Goal: Task Accomplishment & Management: Use online tool/utility

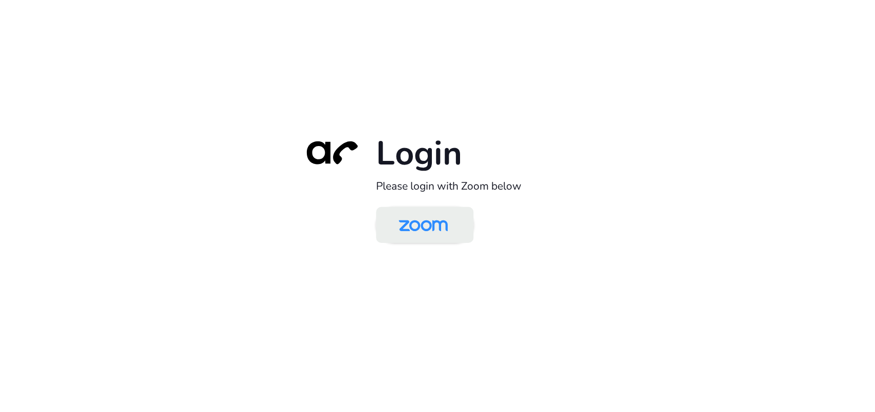
click at [411, 227] on img at bounding box center [423, 225] width 71 height 33
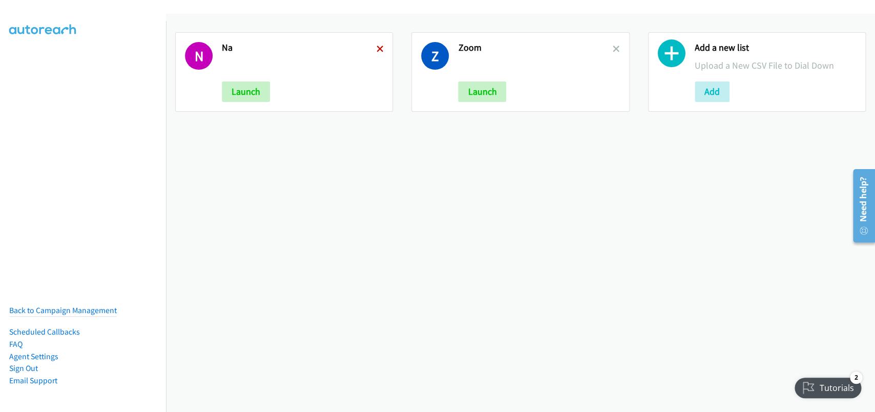
click at [376, 51] on icon at bounding box center [379, 49] width 7 height 7
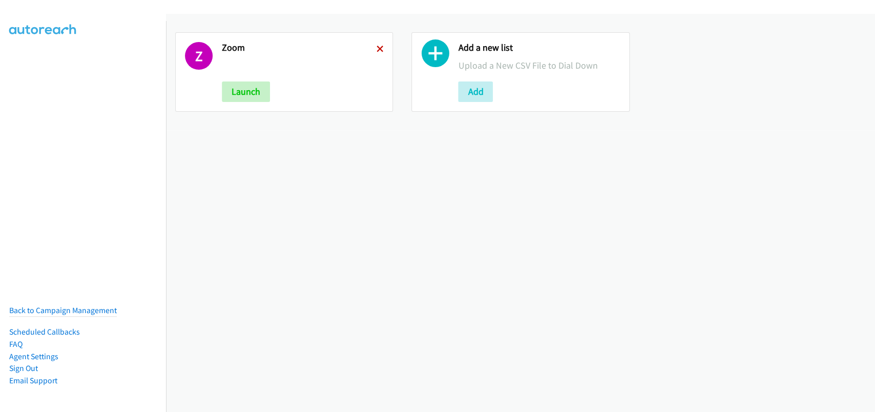
click at [376, 51] on icon at bounding box center [379, 49] width 7 height 7
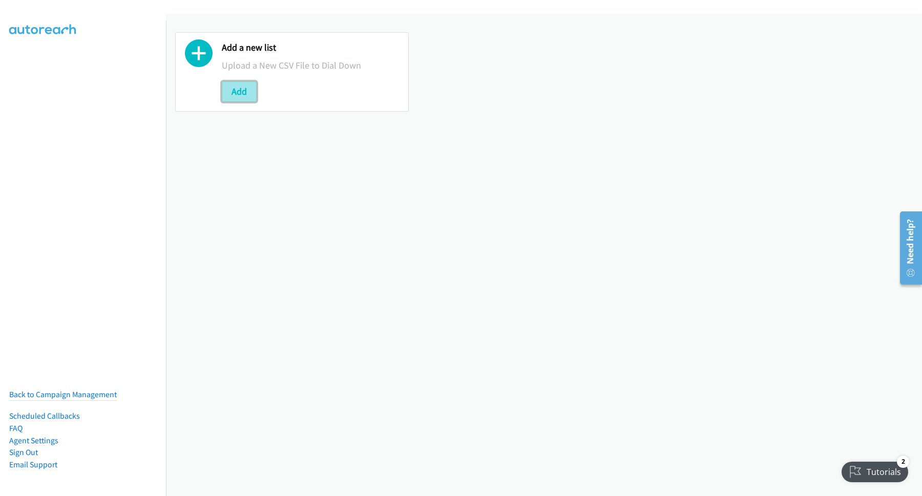
click at [245, 95] on button "Add" at bounding box center [239, 91] width 35 height 20
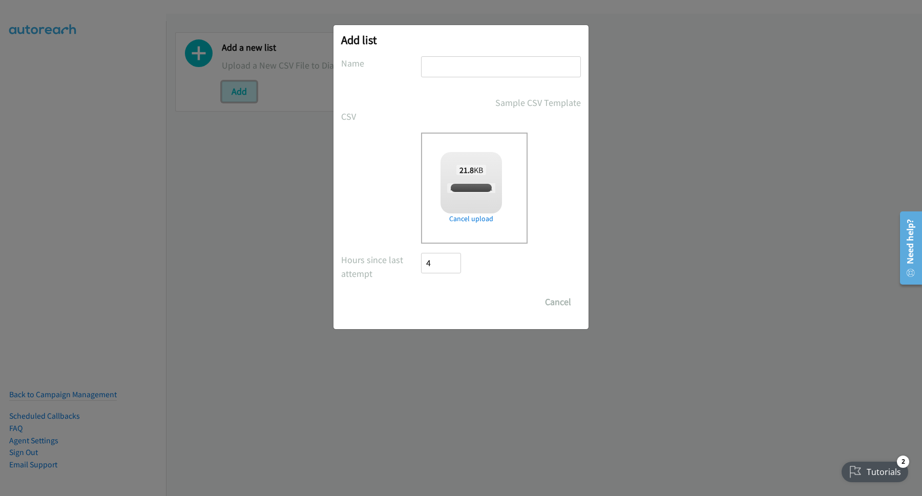
checkbox input "true"
click at [468, 67] on input "text" at bounding box center [501, 66] width 160 height 21
type input "nice"
click at [458, 300] on input "Save List" at bounding box center [448, 302] width 54 height 20
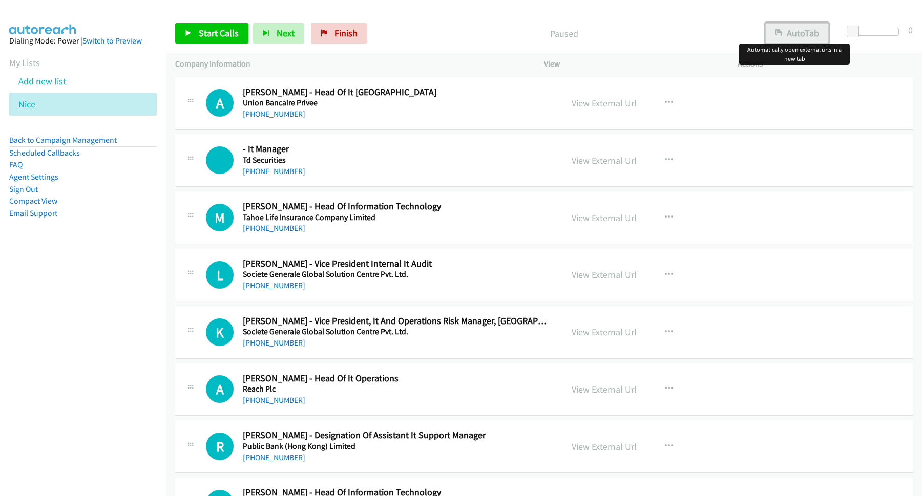
click at [797, 30] on button "AutoTab" at bounding box center [796, 33] width 63 height 20
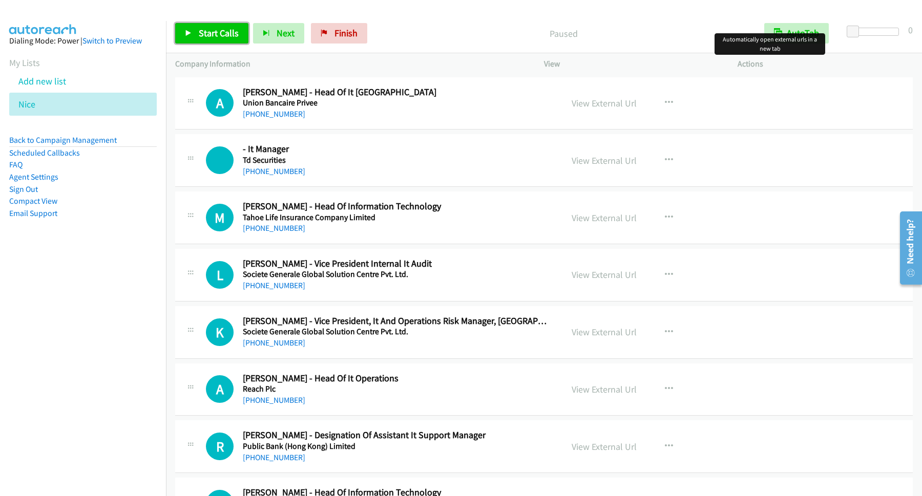
click at [228, 34] on span "Start Calls" at bounding box center [219, 33] width 40 height 12
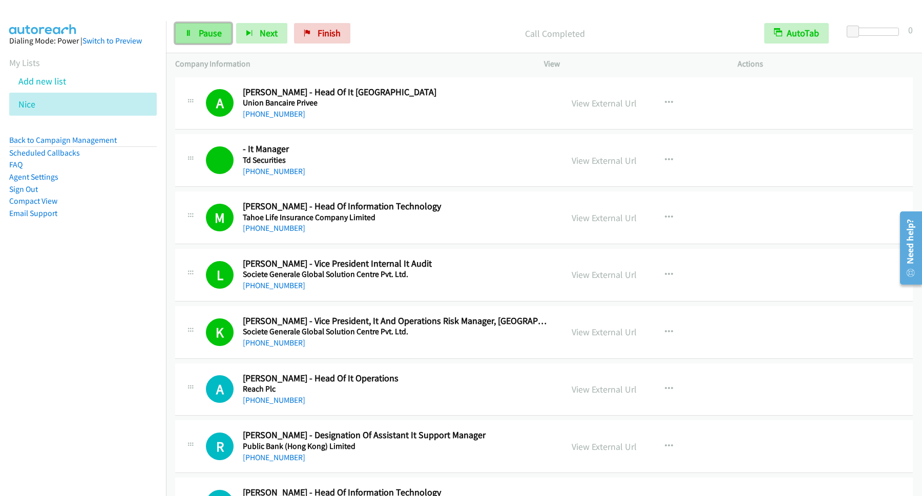
click at [222, 35] on span "Pause" at bounding box center [210, 33] width 23 height 12
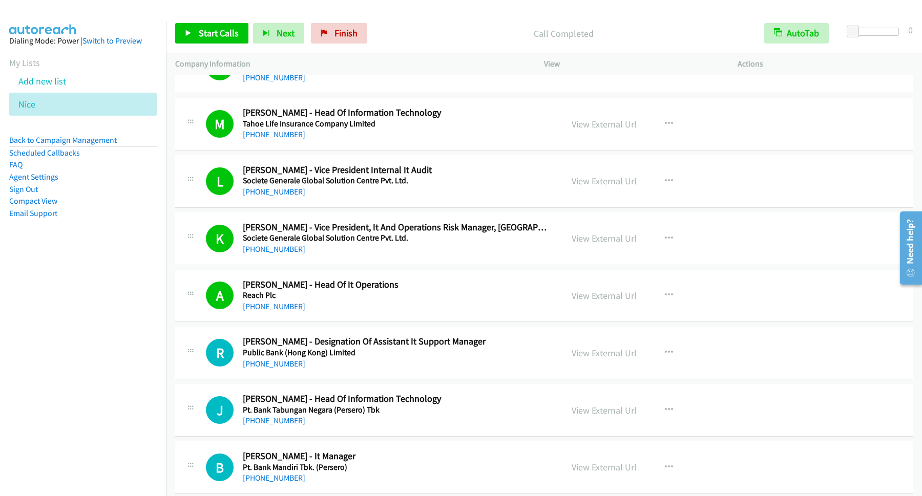
scroll to position [138, 0]
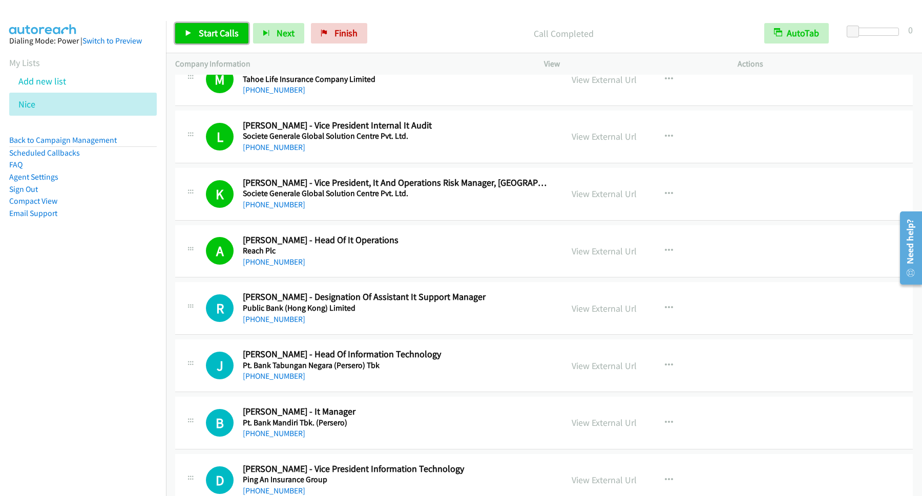
click at [227, 34] on span "Start Calls" at bounding box center [219, 33] width 40 height 12
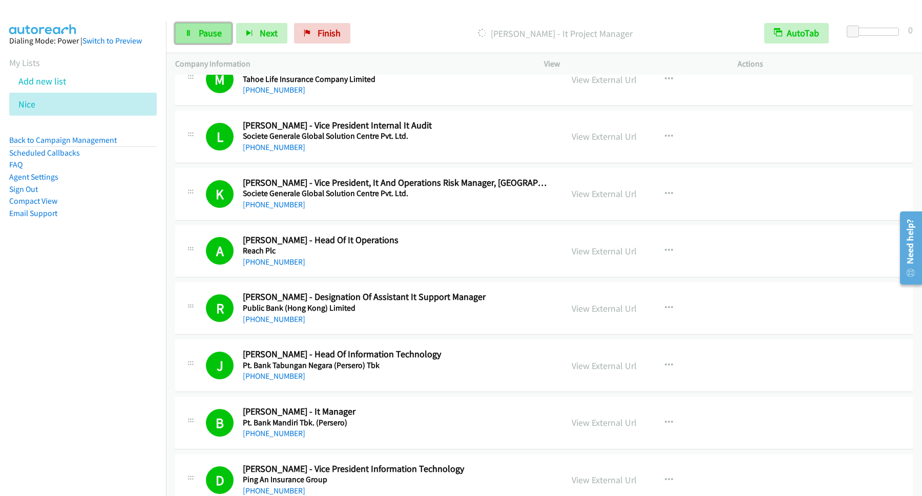
click at [220, 31] on span "Pause" at bounding box center [210, 33] width 23 height 12
click at [235, 28] on span "Start Calls" at bounding box center [219, 33] width 40 height 12
click at [225, 33] on link "Pause" at bounding box center [203, 33] width 56 height 20
click at [223, 48] on div "Start Calls Pause Next Finish Call Completed AutoTab AutoTab 0" at bounding box center [544, 33] width 756 height 39
click at [235, 43] on link "Start Calls" at bounding box center [211, 33] width 73 height 20
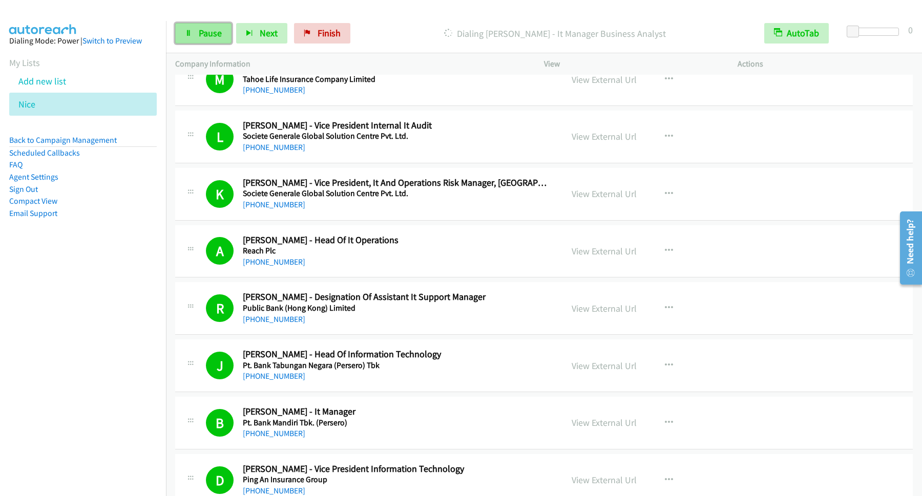
drag, startPoint x: 192, startPoint y: 25, endPoint x: 197, endPoint y: 28, distance: 6.4
click at [192, 25] on link "Pause" at bounding box center [203, 33] width 56 height 20
click at [99, 142] on link "Back to Campaign Management" at bounding box center [63, 140] width 108 height 10
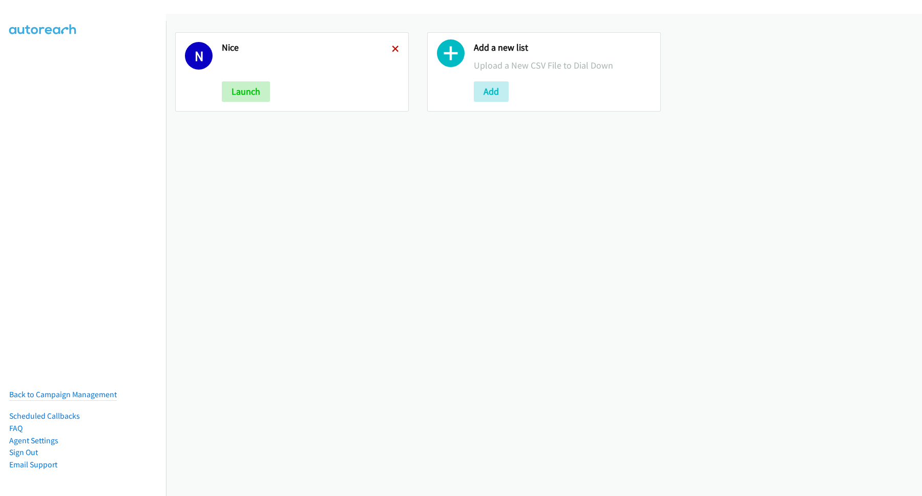
click at [392, 46] on icon at bounding box center [395, 49] width 7 height 7
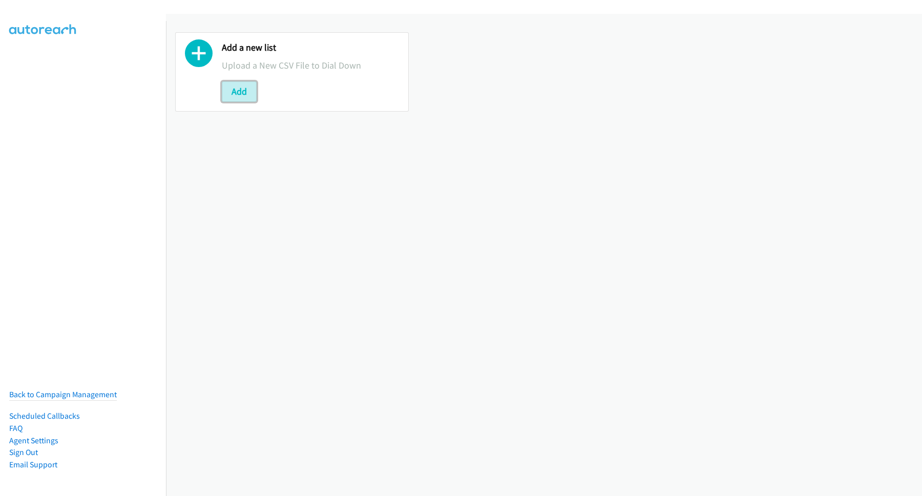
click at [240, 95] on button "Add" at bounding box center [239, 91] width 35 height 20
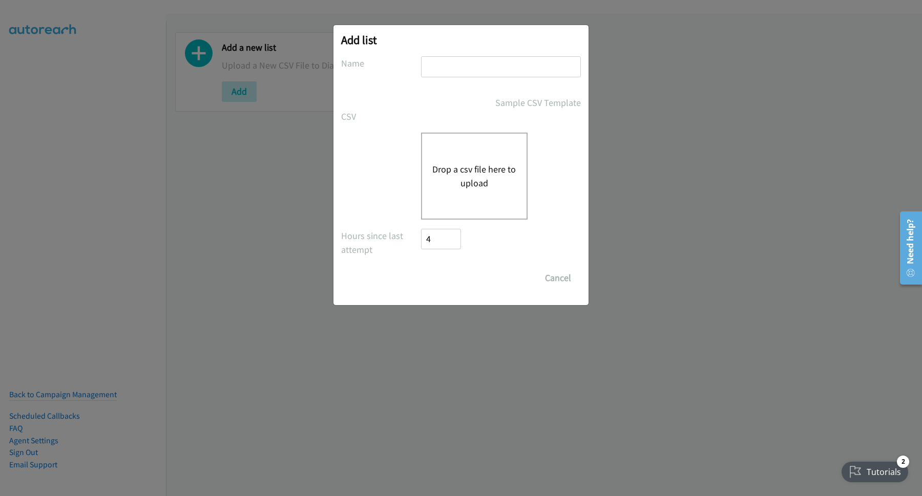
click at [459, 173] on button "Drop a csv file here to upload" at bounding box center [474, 176] width 84 height 28
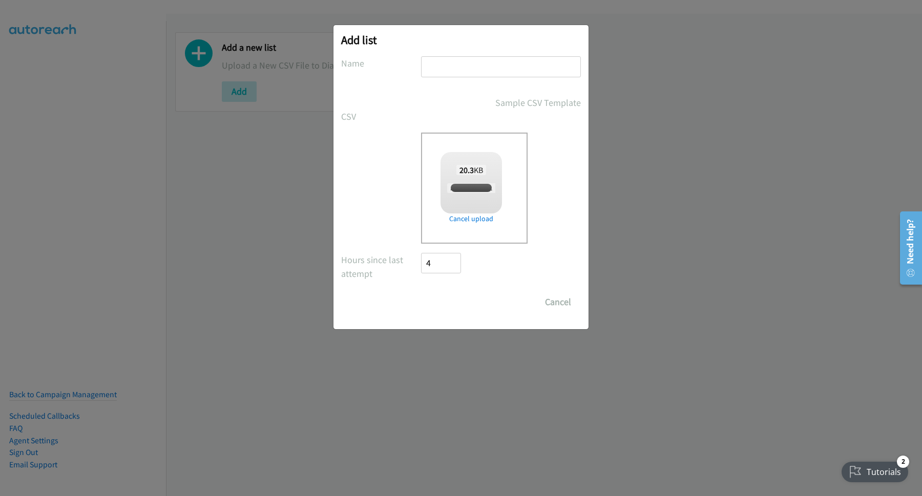
checkbox input "true"
click at [502, 67] on input "text" at bounding box center [501, 66] width 160 height 21
type input "n"
click at [466, 302] on input "Save List" at bounding box center [448, 302] width 54 height 20
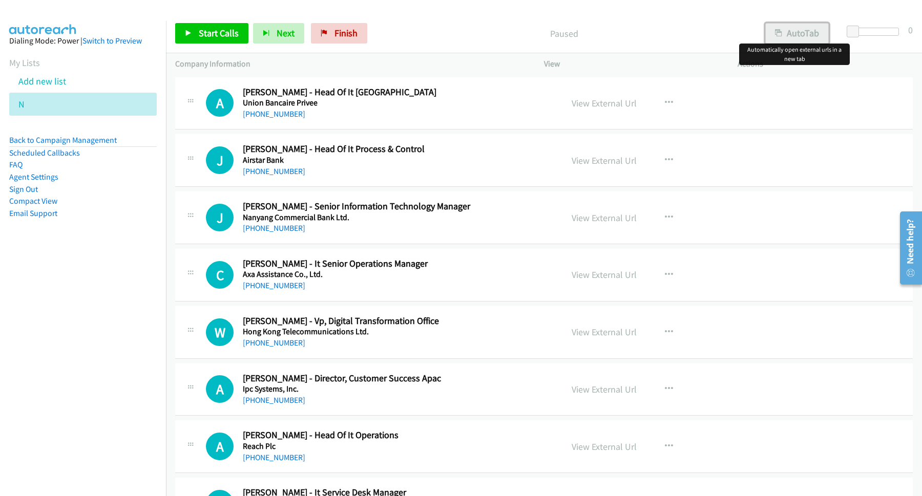
click at [781, 32] on button "AutoTab" at bounding box center [796, 33] width 63 height 20
click at [222, 41] on link "Start Calls" at bounding box center [211, 33] width 73 height 20
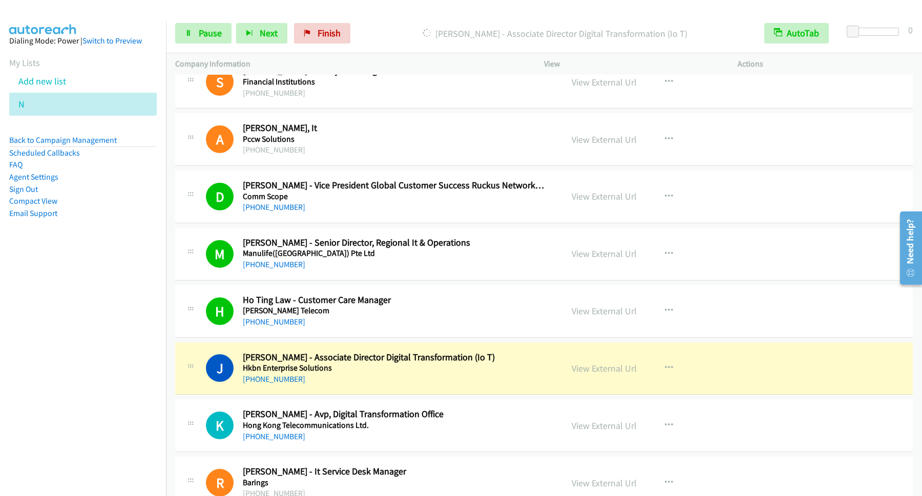
scroll to position [691, 0]
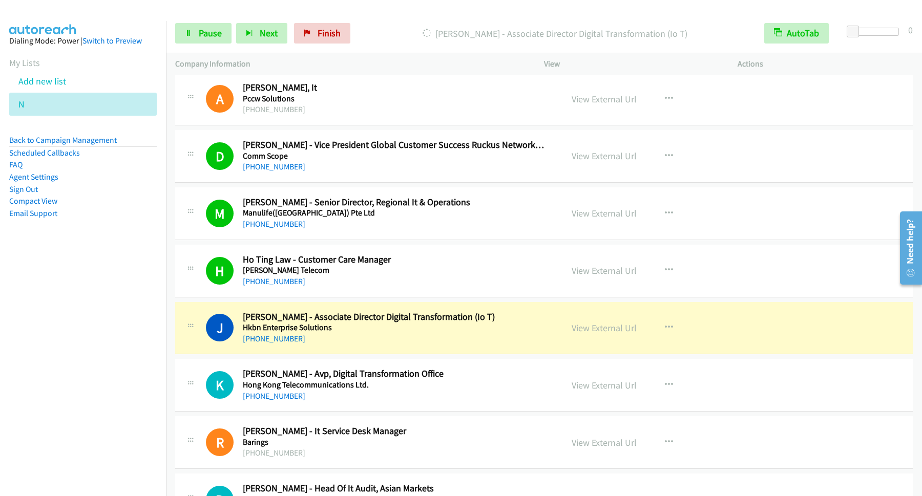
click at [78, 374] on nav "Dialing Mode: Power | Switch to Preview My Lists Add new list N Back to Campaig…" at bounding box center [83, 269] width 166 height 496
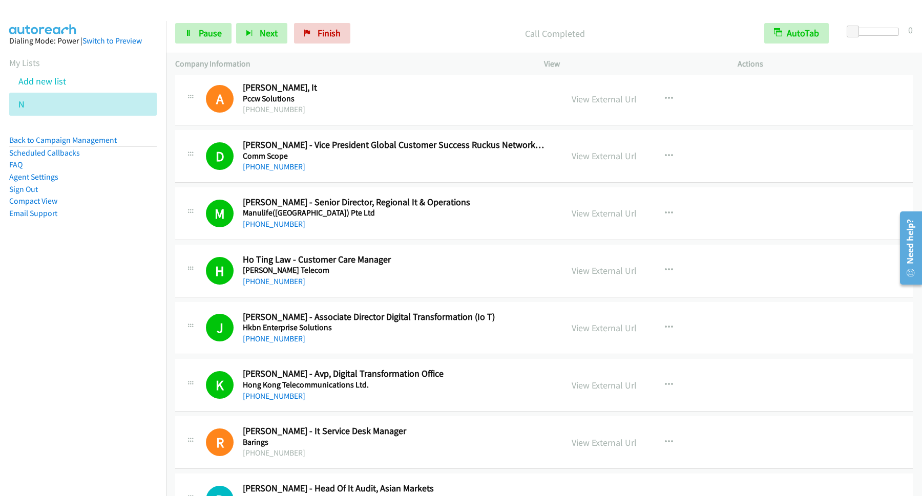
scroll to position [830, 0]
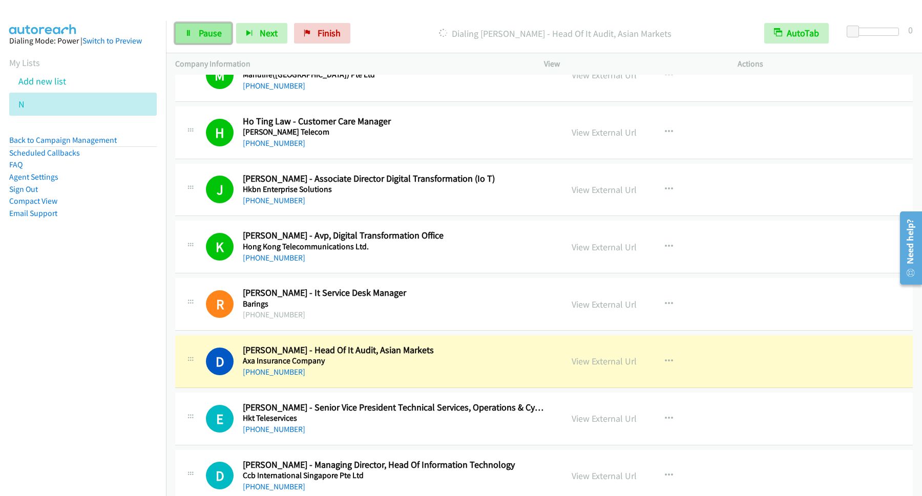
click at [220, 33] on span "Pause" at bounding box center [210, 33] width 23 height 12
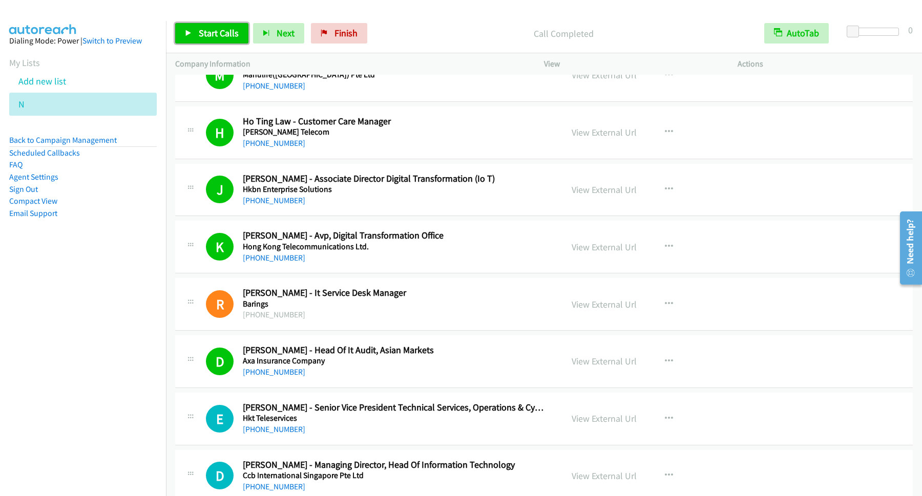
click at [232, 37] on span "Start Calls" at bounding box center [219, 33] width 40 height 12
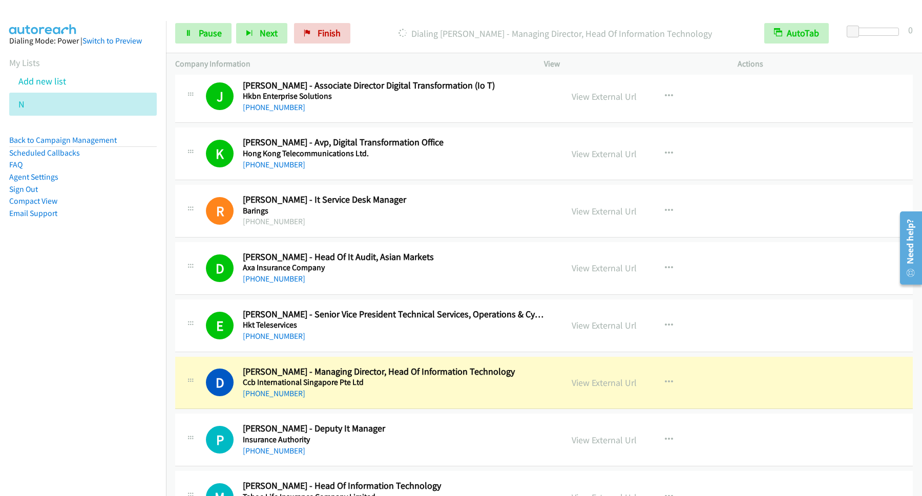
scroll to position [968, 0]
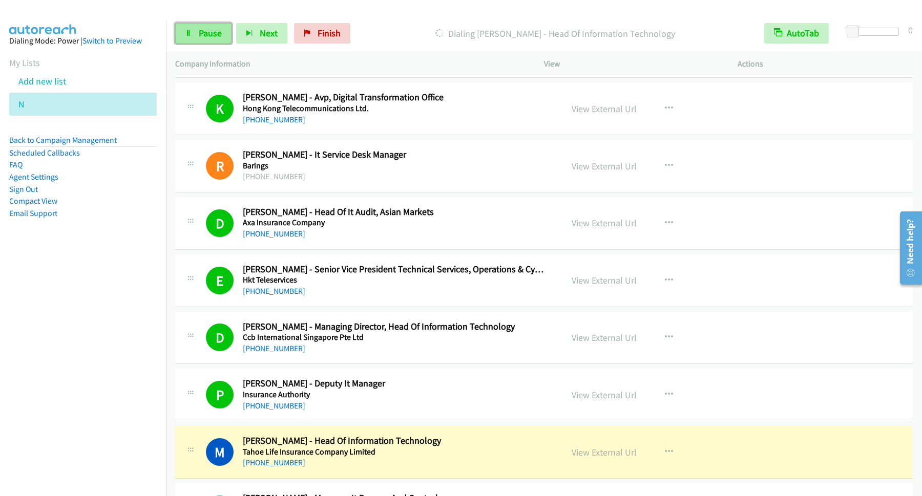
click at [210, 44] on link "Pause" at bounding box center [203, 33] width 56 height 20
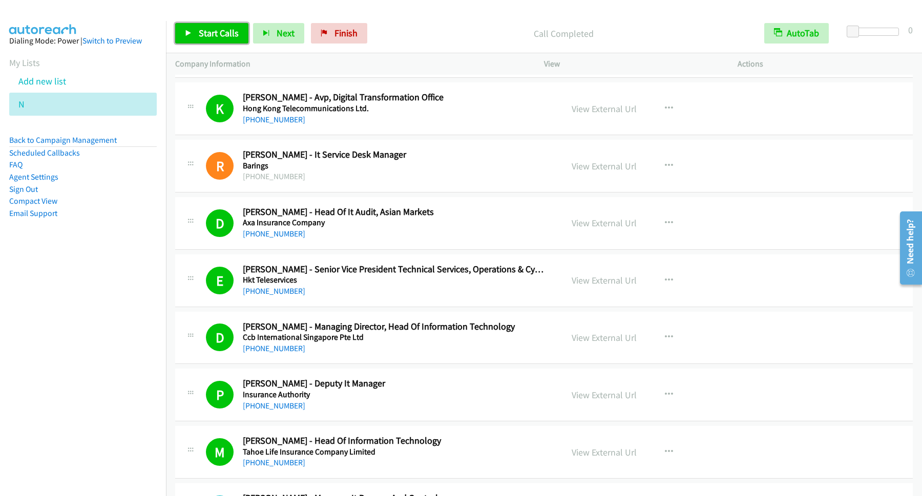
click at [233, 38] on span "Start Calls" at bounding box center [219, 33] width 40 height 12
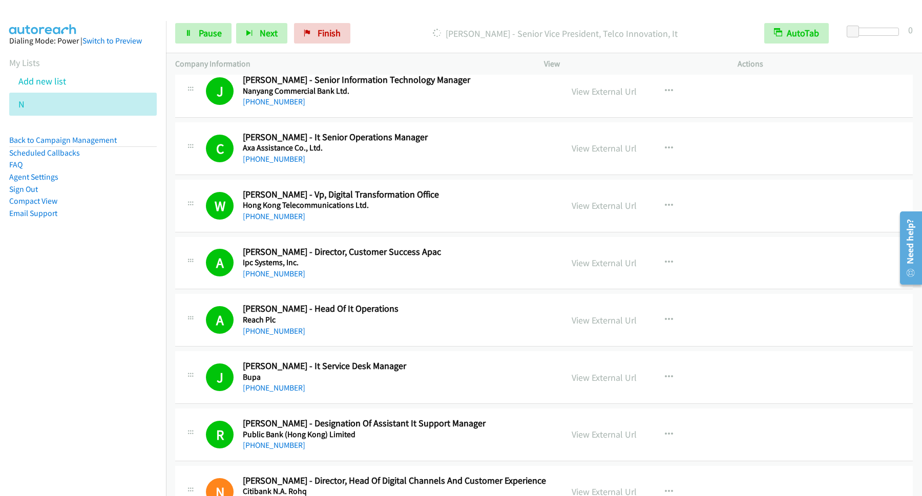
scroll to position [0, 0]
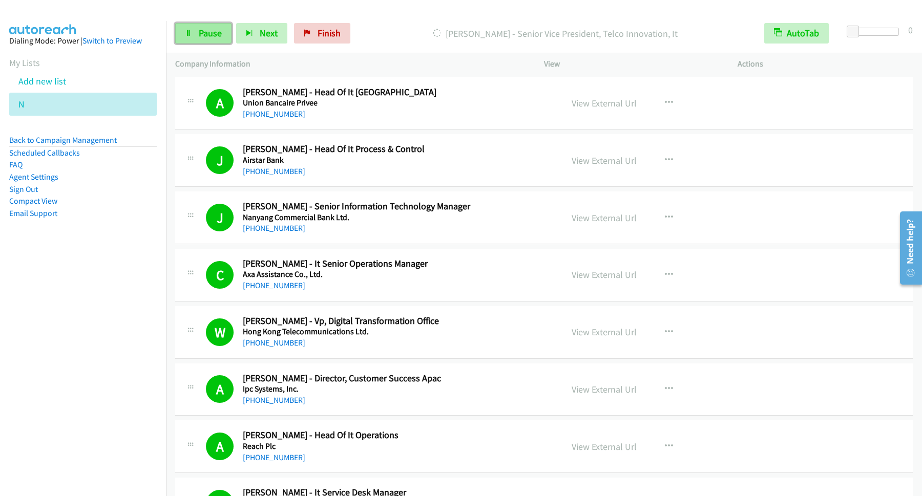
click at [207, 38] on span "Pause" at bounding box center [210, 33] width 23 height 12
click at [95, 138] on link "Back to Campaign Management" at bounding box center [63, 140] width 108 height 10
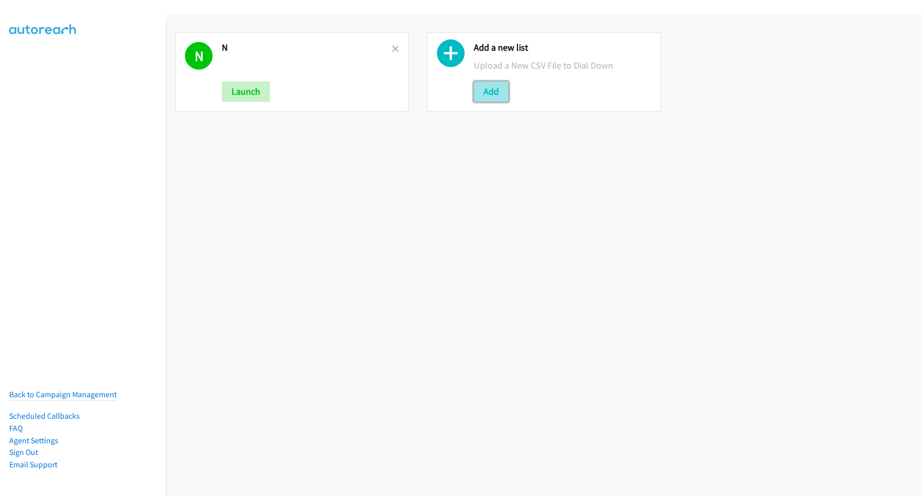
click at [486, 99] on button "Add" at bounding box center [491, 91] width 35 height 20
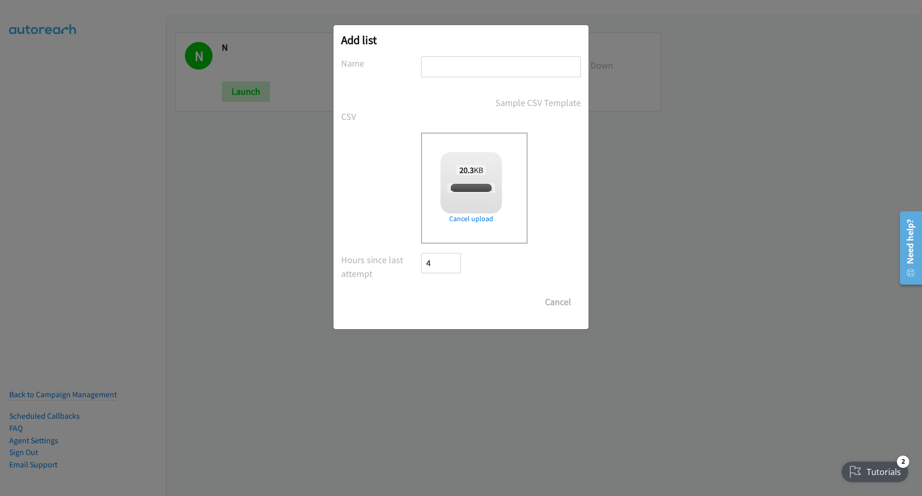
checkbox input "true"
click at [491, 65] on input "text" at bounding box center [501, 66] width 160 height 21
type input "Nice"
click at [450, 293] on input "Save List" at bounding box center [448, 302] width 54 height 20
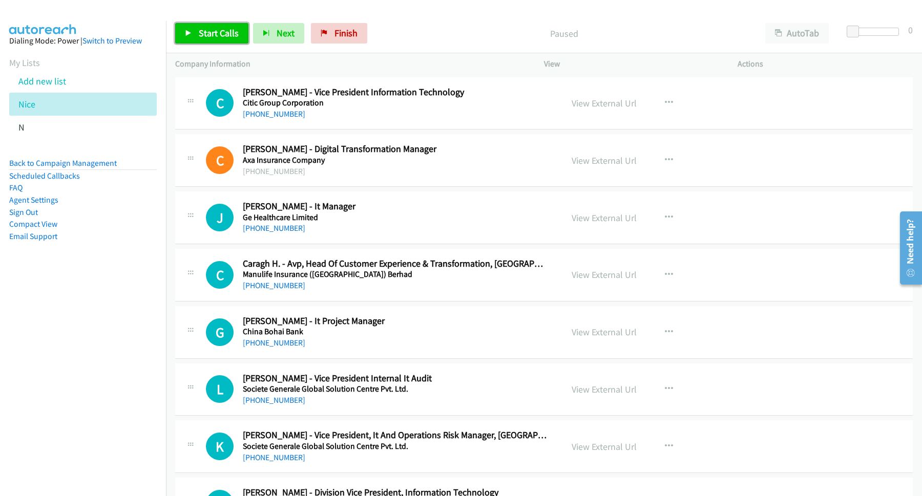
click at [228, 26] on link "Start Calls" at bounding box center [211, 33] width 73 height 20
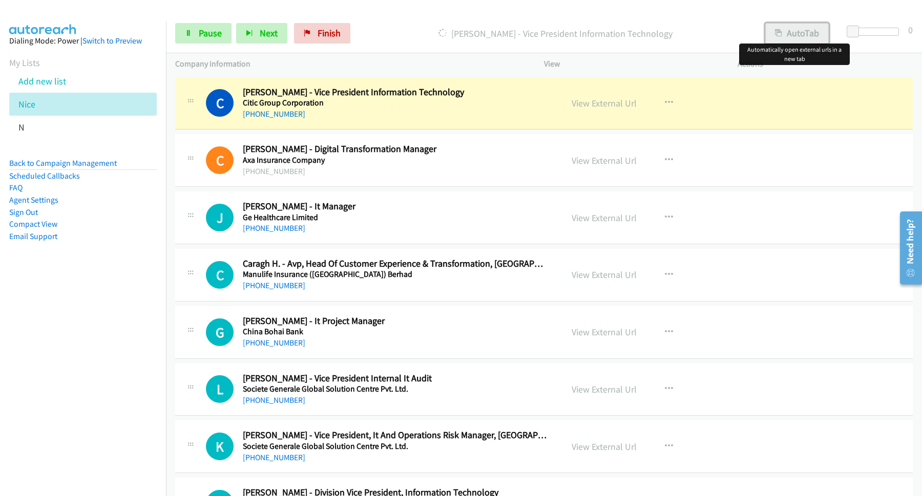
click at [798, 40] on button "AutoTab" at bounding box center [796, 33] width 63 height 20
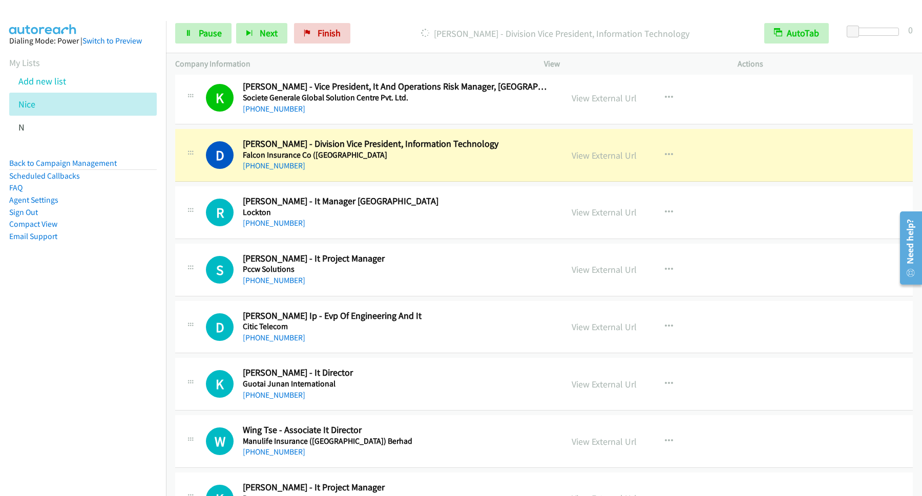
scroll to position [277, 0]
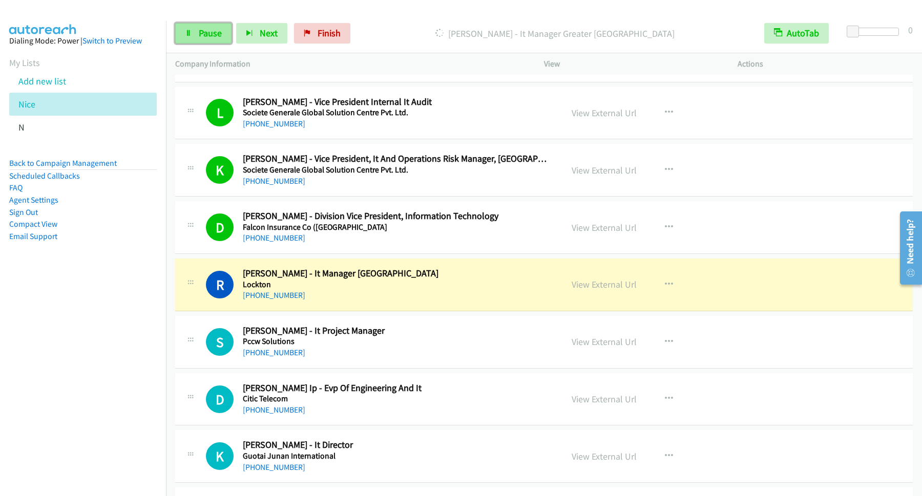
click at [218, 37] on span "Pause" at bounding box center [210, 33] width 23 height 12
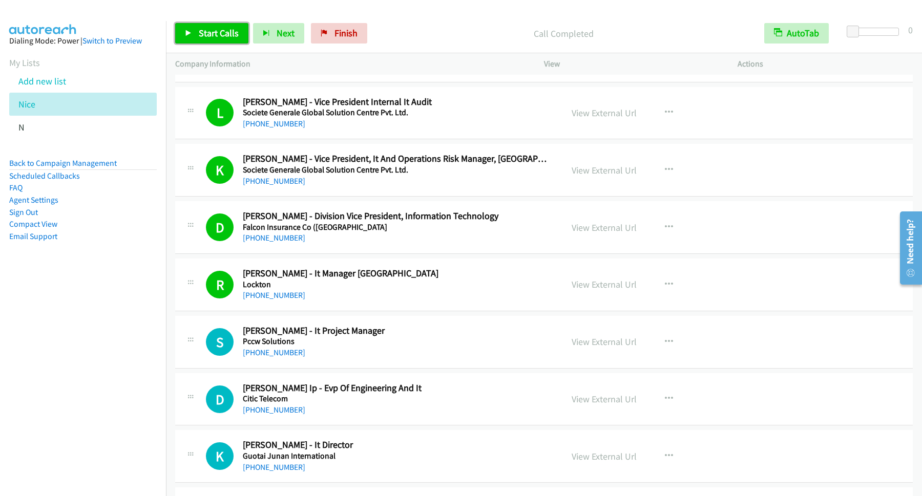
click at [217, 34] on span "Start Calls" at bounding box center [219, 33] width 40 height 12
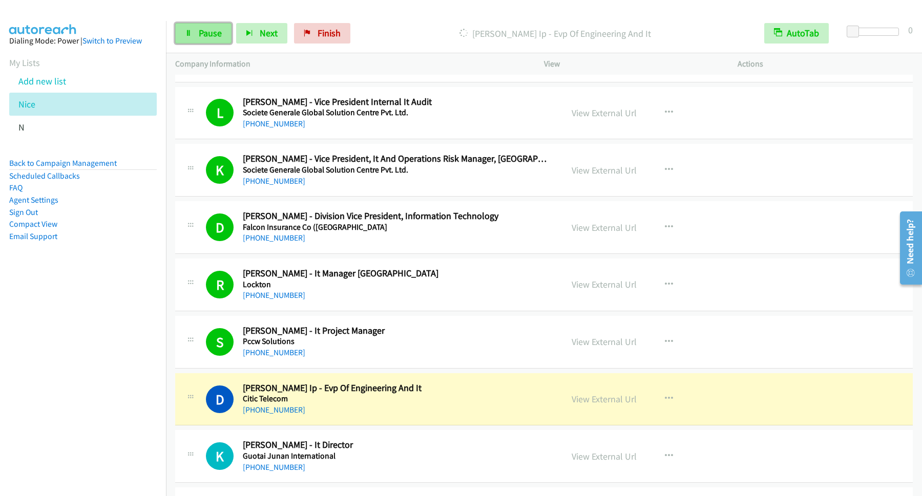
click at [193, 37] on link "Pause" at bounding box center [203, 33] width 56 height 20
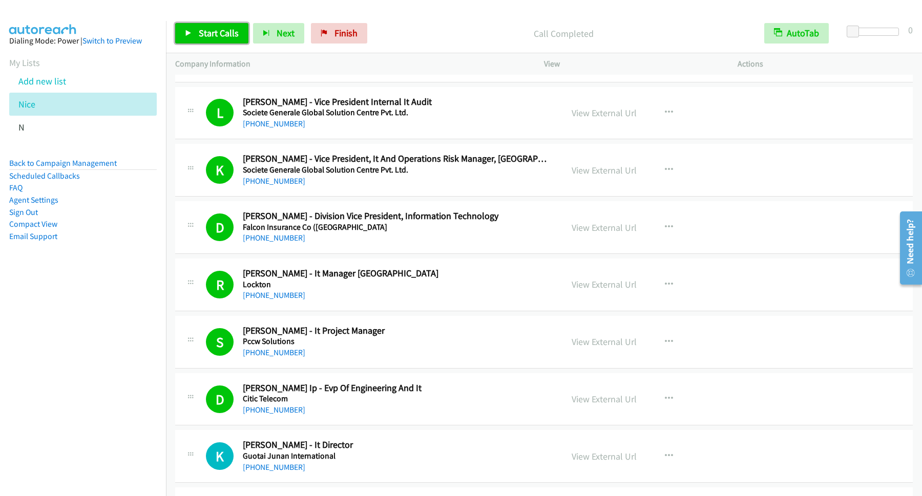
click at [216, 39] on span "Start Calls" at bounding box center [219, 33] width 40 height 12
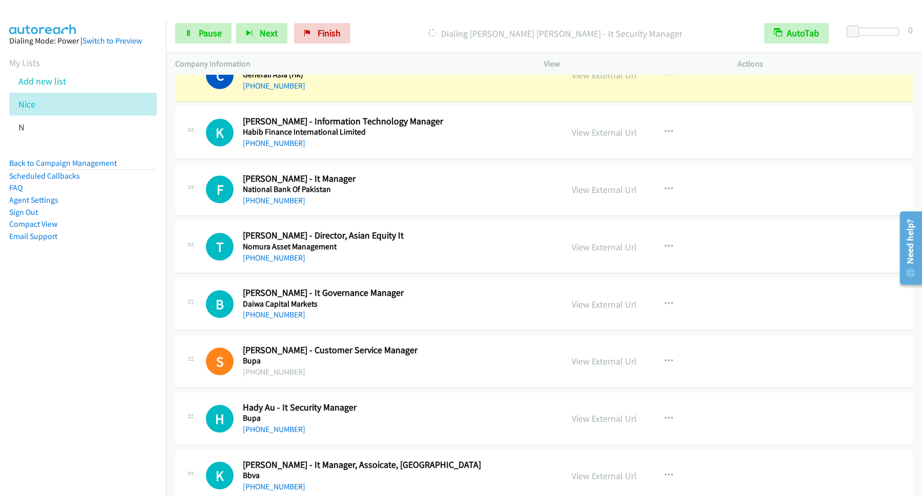
scroll to position [691, 0]
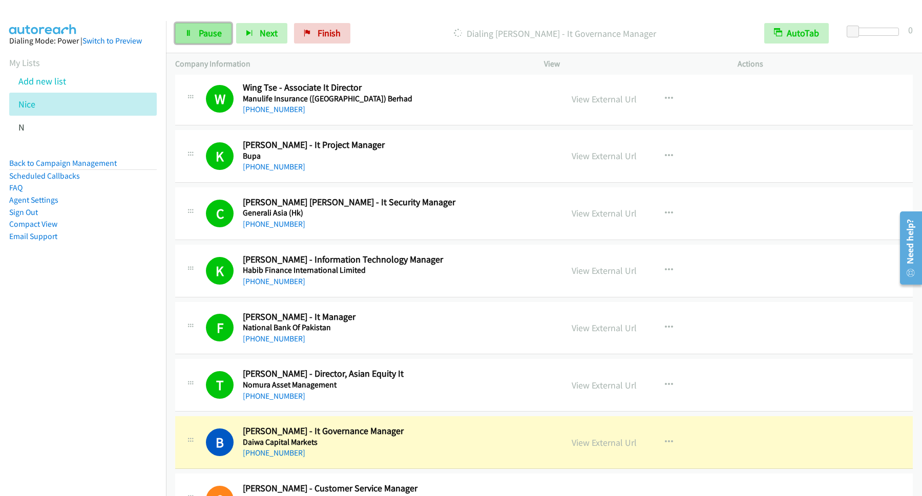
click at [213, 38] on span "Pause" at bounding box center [210, 33] width 23 height 12
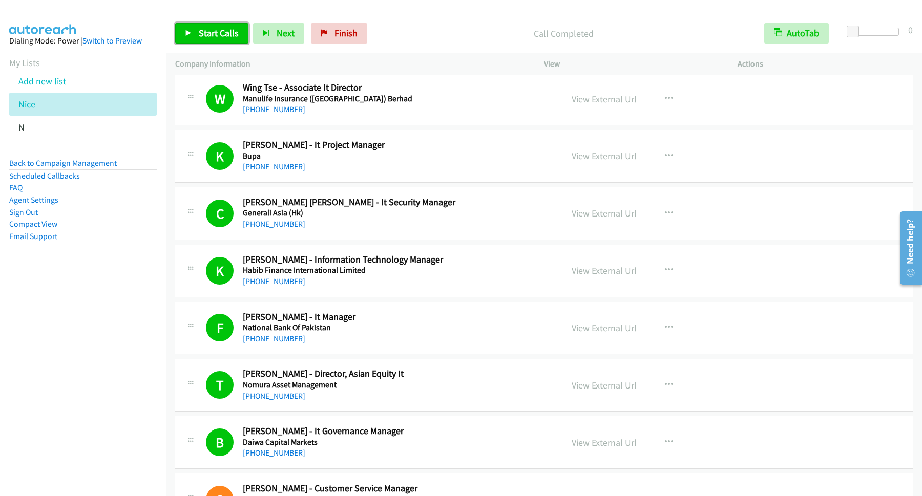
click at [210, 30] on span "Start Calls" at bounding box center [219, 33] width 40 height 12
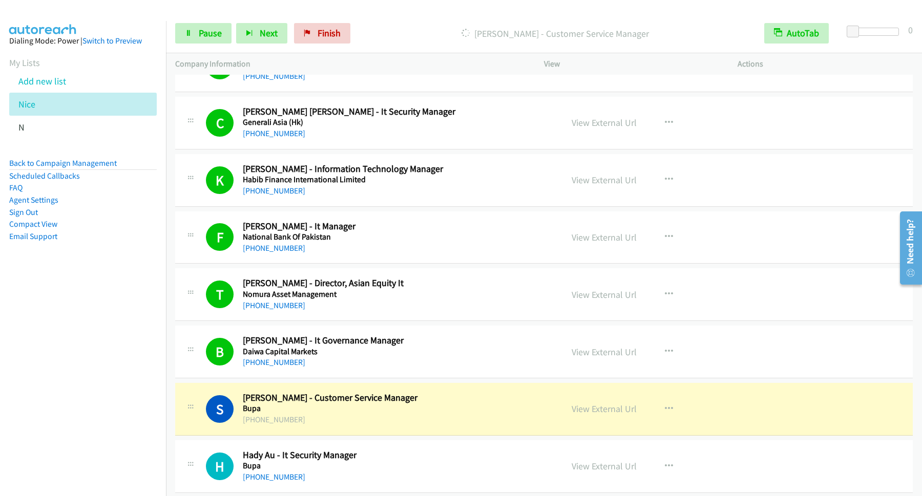
scroll to position [830, 0]
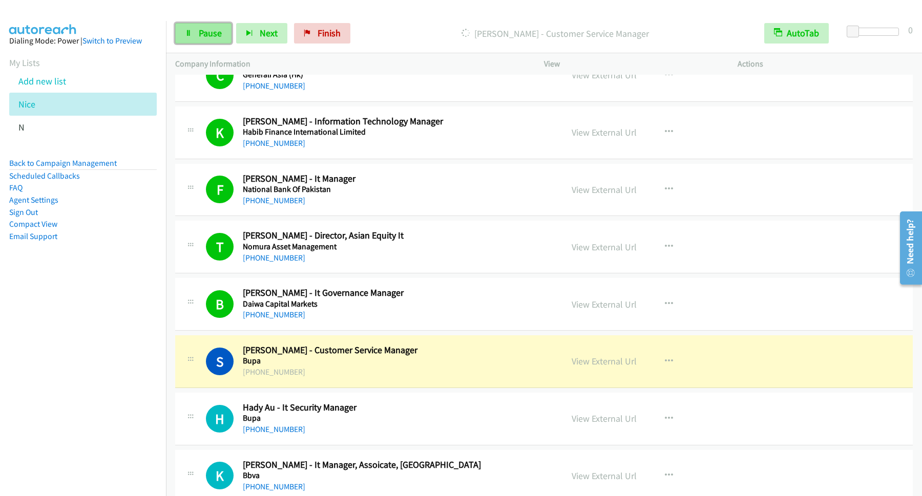
click at [210, 35] on span "Pause" at bounding box center [210, 33] width 23 height 12
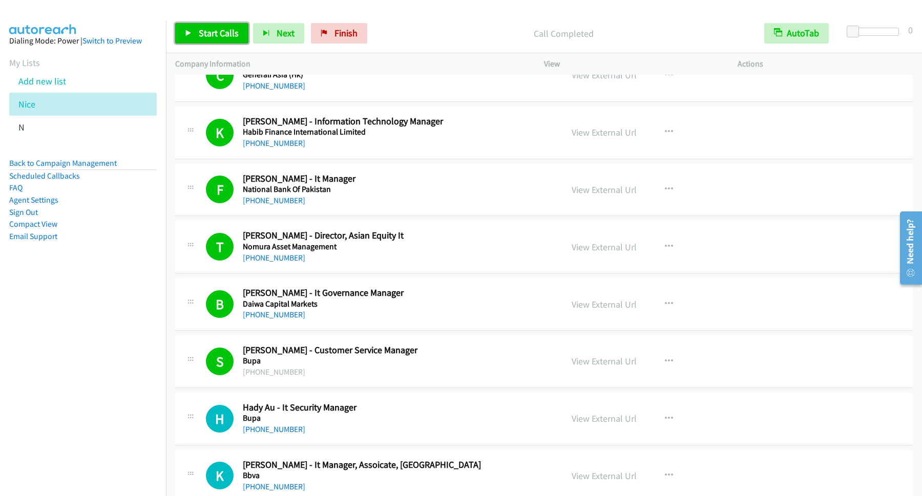
click at [222, 38] on span "Start Calls" at bounding box center [219, 33] width 40 height 12
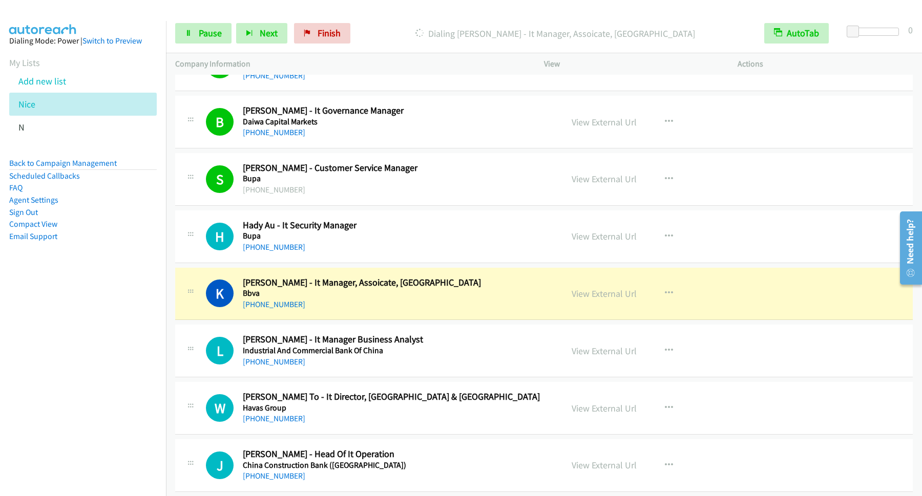
scroll to position [968, 0]
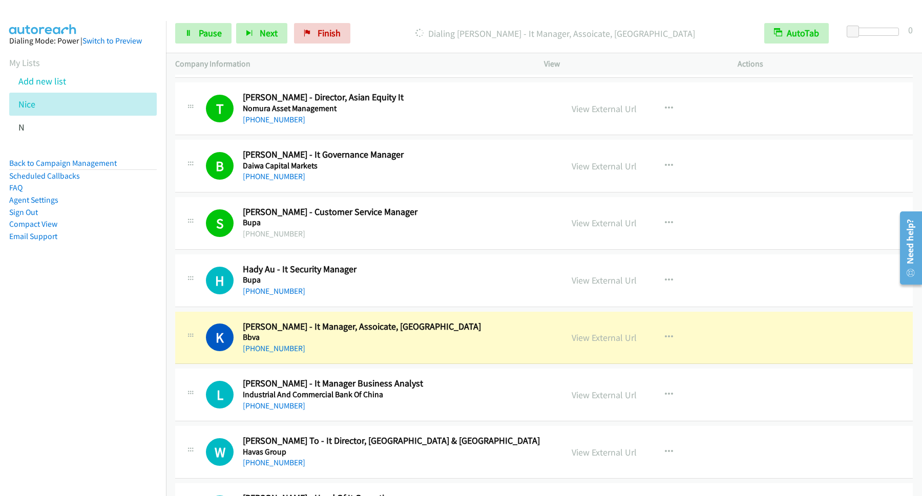
click at [135, 358] on nav "Dialing Mode: Power | Switch to Preview My Lists Add new list Nice N Back to Ca…" at bounding box center [83, 269] width 166 height 496
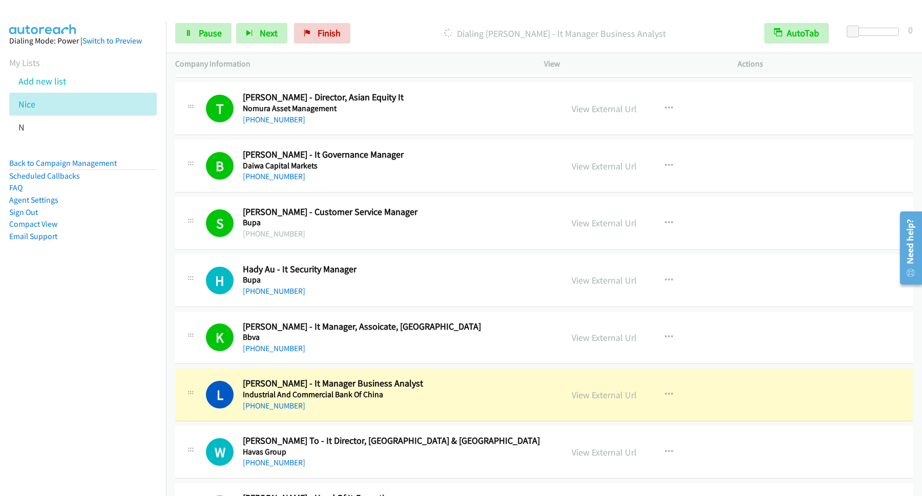
scroll to position [1106, 0]
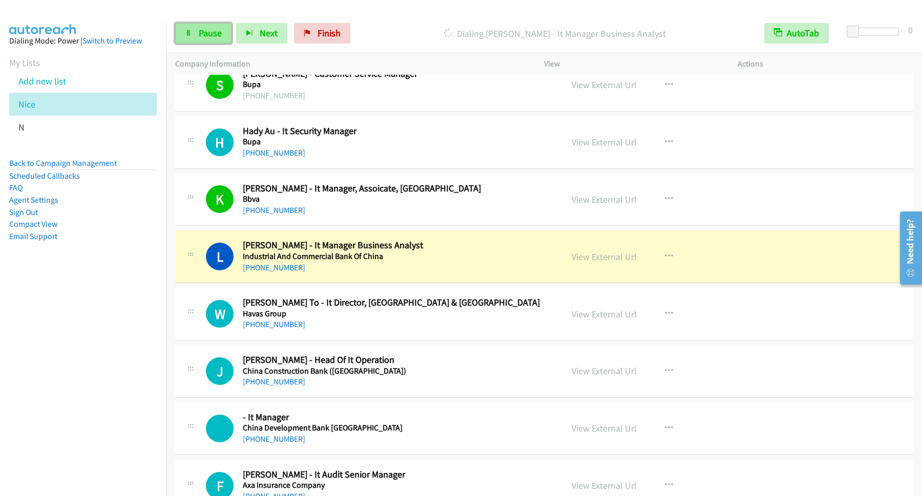
click at [209, 33] on span "Pause" at bounding box center [210, 33] width 23 height 12
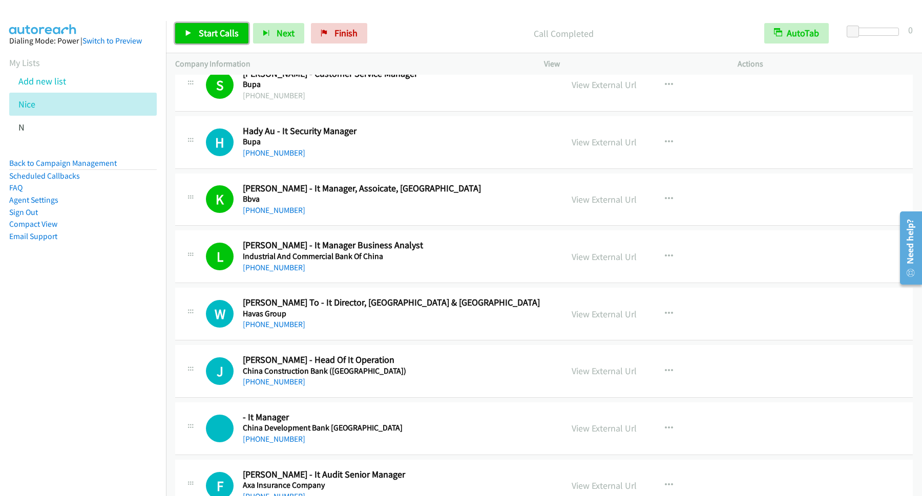
click at [232, 36] on span "Start Calls" at bounding box center [219, 33] width 40 height 12
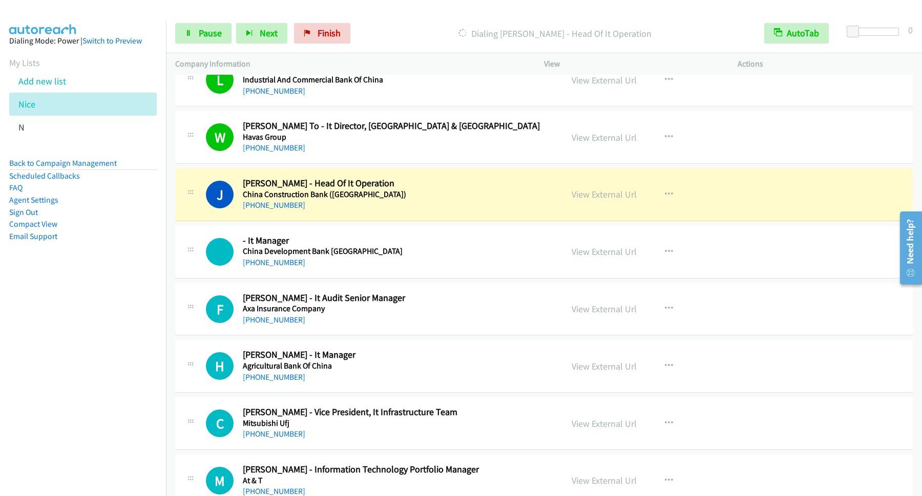
scroll to position [1244, 0]
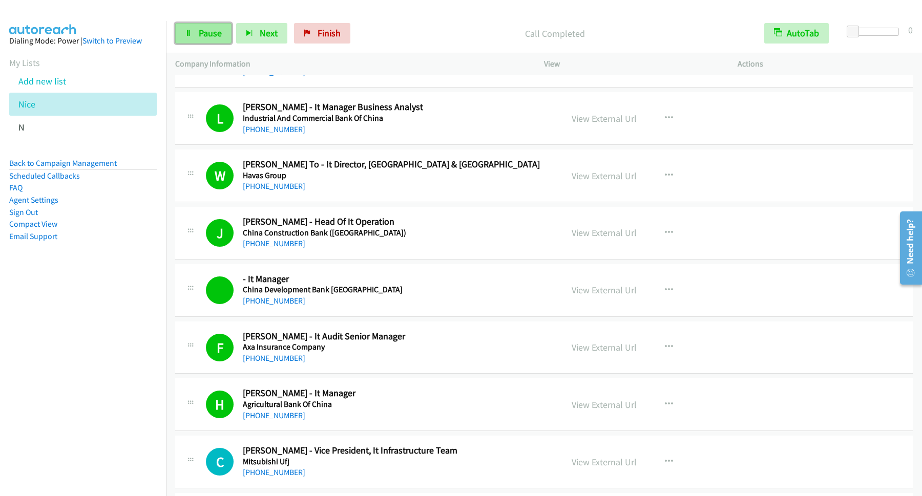
click at [213, 28] on span "Pause" at bounding box center [210, 33] width 23 height 12
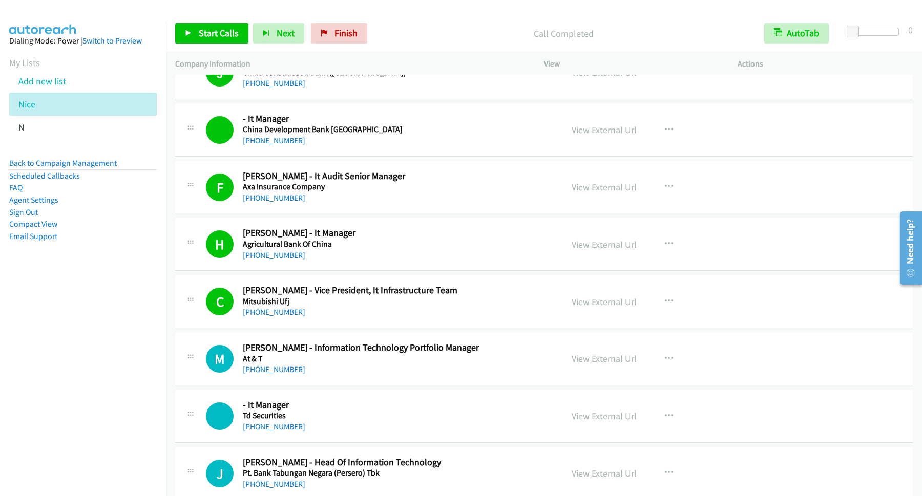
scroll to position [1521, 0]
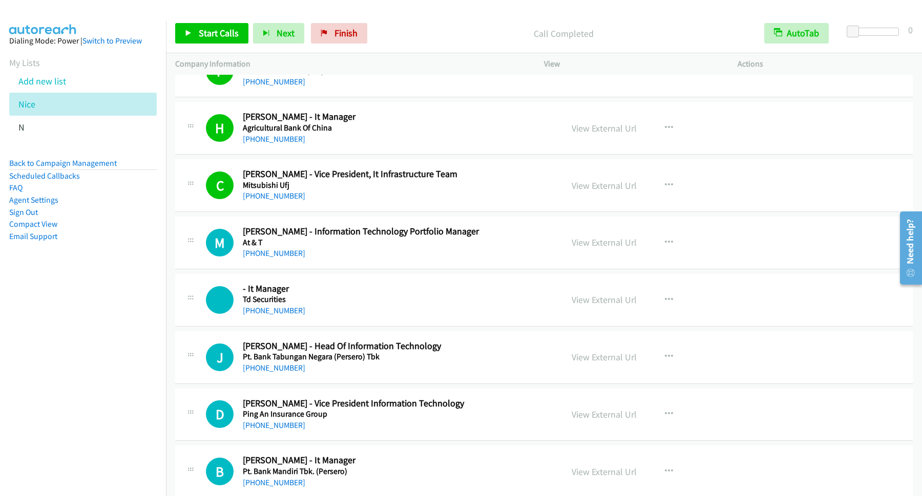
click at [223, 49] on div "Start Calls Pause Next Finish Call Completed AutoTab AutoTab 0" at bounding box center [544, 33] width 756 height 39
click at [231, 37] on span "Start Calls" at bounding box center [219, 33] width 40 height 12
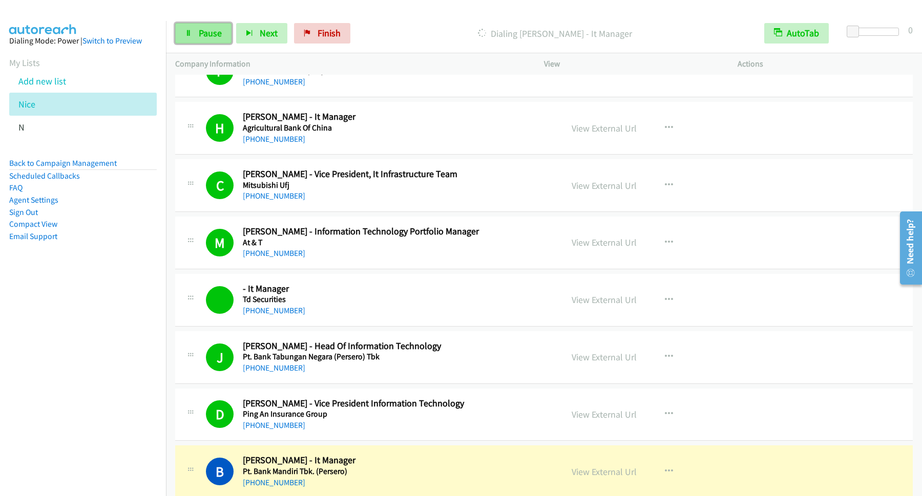
click at [218, 31] on span "Pause" at bounding box center [210, 33] width 23 height 12
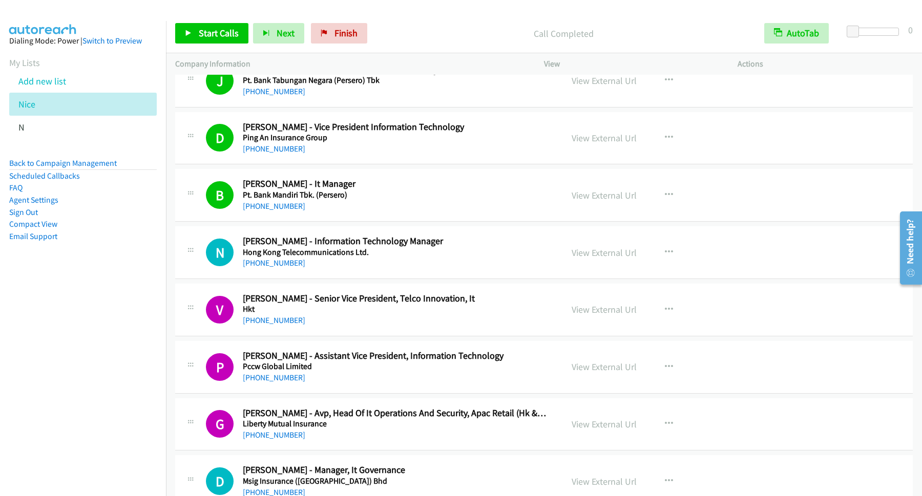
scroll to position [1659, 0]
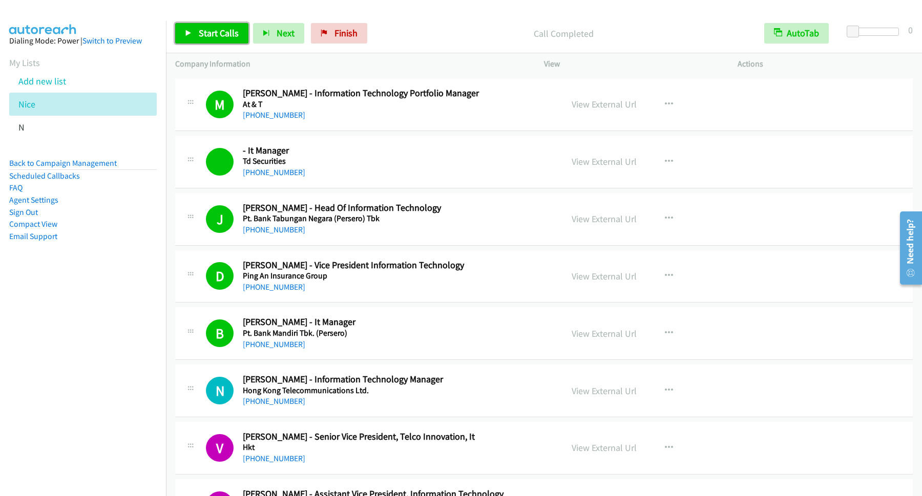
click at [230, 39] on span "Start Calls" at bounding box center [219, 33] width 40 height 12
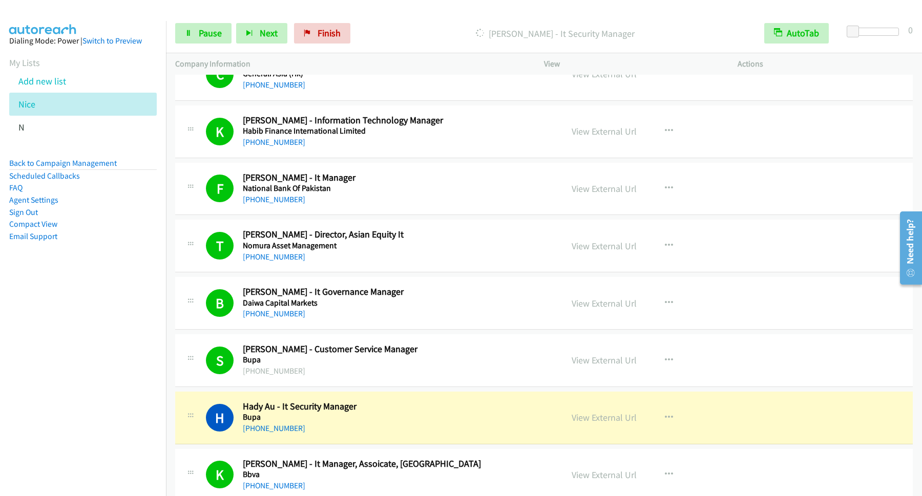
scroll to position [830, 0]
click at [221, 35] on span "Pause" at bounding box center [210, 33] width 23 height 12
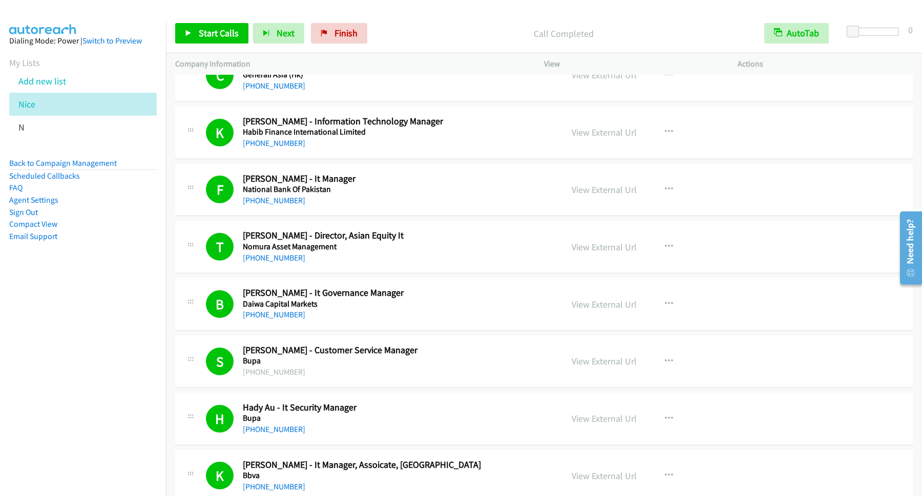
click at [207, 21] on div "Start Calls Pause Next Finish Call Completed AutoTab AutoTab 0" at bounding box center [544, 33] width 756 height 39
click at [213, 27] on link "Start Calls" at bounding box center [211, 33] width 73 height 20
click at [104, 159] on link "Back to Campaign Management" at bounding box center [63, 163] width 108 height 10
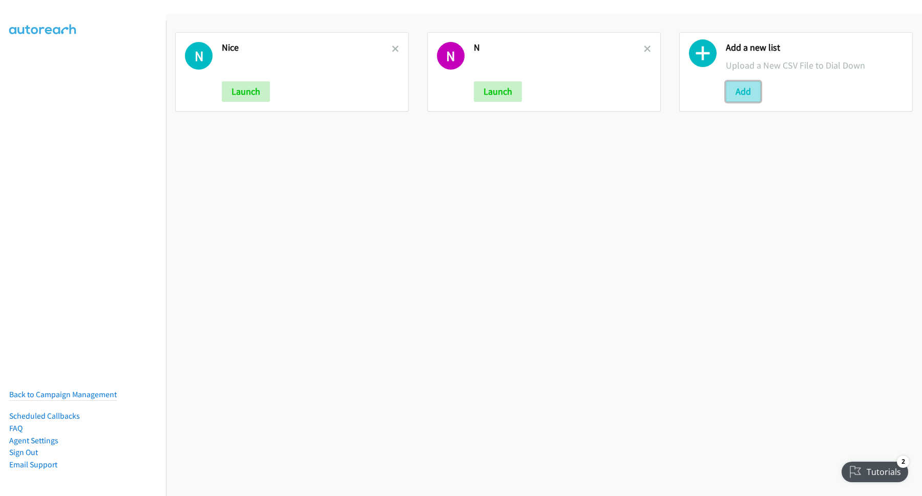
click at [734, 93] on button "Add" at bounding box center [743, 91] width 35 height 20
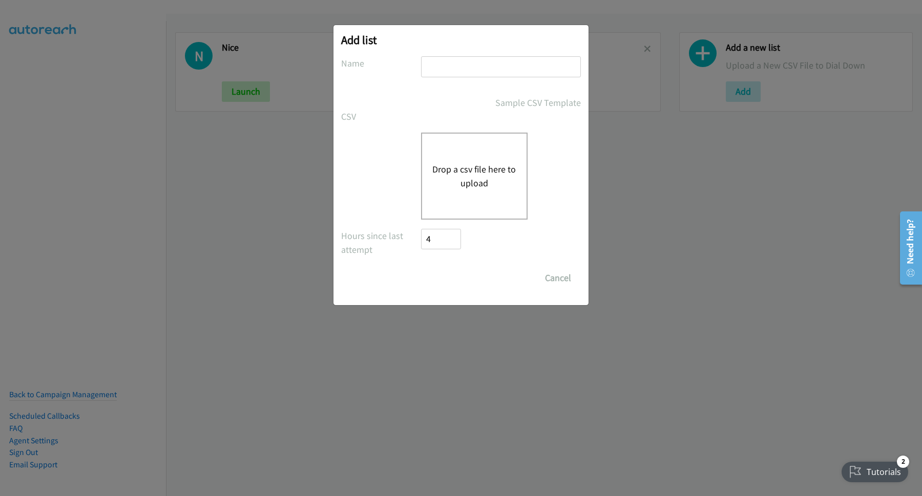
click at [538, 74] on input "text" at bounding box center [501, 66] width 160 height 21
click at [483, 178] on button "Drop a csv file here to upload" at bounding box center [474, 176] width 84 height 28
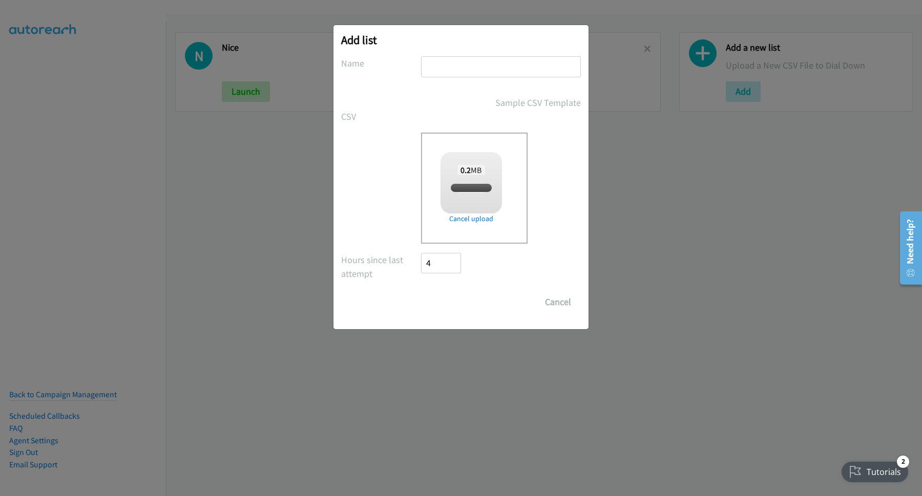
click at [441, 67] on input "text" at bounding box center [501, 66] width 160 height 21
checkbox input "true"
type input "TAL"
click at [421, 292] on input "Save List" at bounding box center [448, 302] width 54 height 20
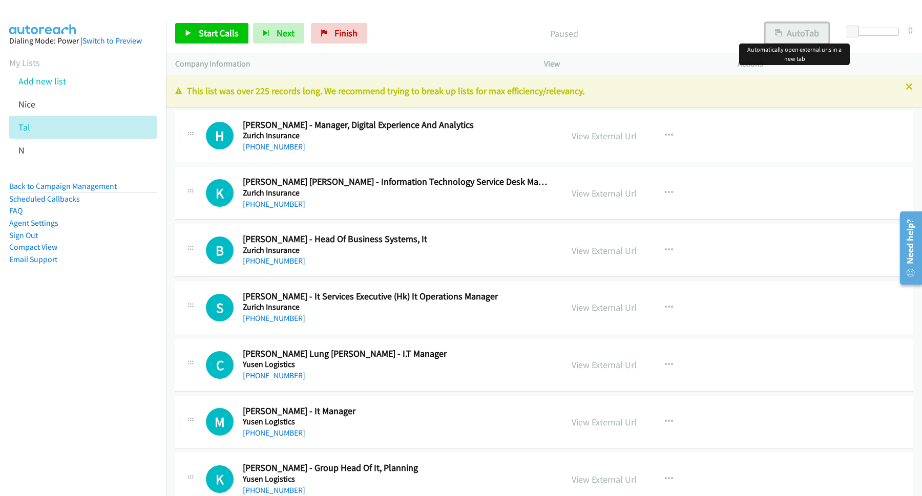
click at [775, 33] on icon "button" at bounding box center [778, 33] width 7 height 7
click at [205, 22] on div "Start Calls Pause Next Finish Paused AutoTab AutoTab 0" at bounding box center [544, 33] width 756 height 39
click at [215, 37] on span "Start Calls" at bounding box center [219, 33] width 40 height 12
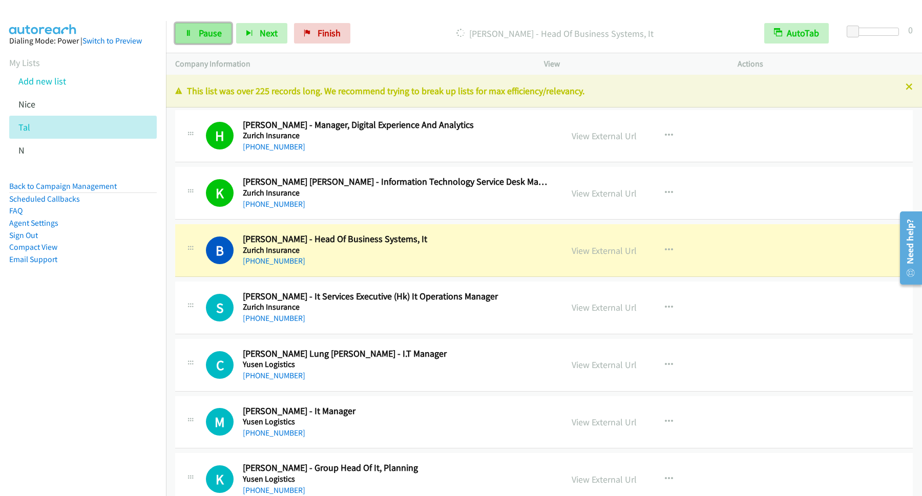
click at [203, 32] on span "Pause" at bounding box center [210, 33] width 23 height 12
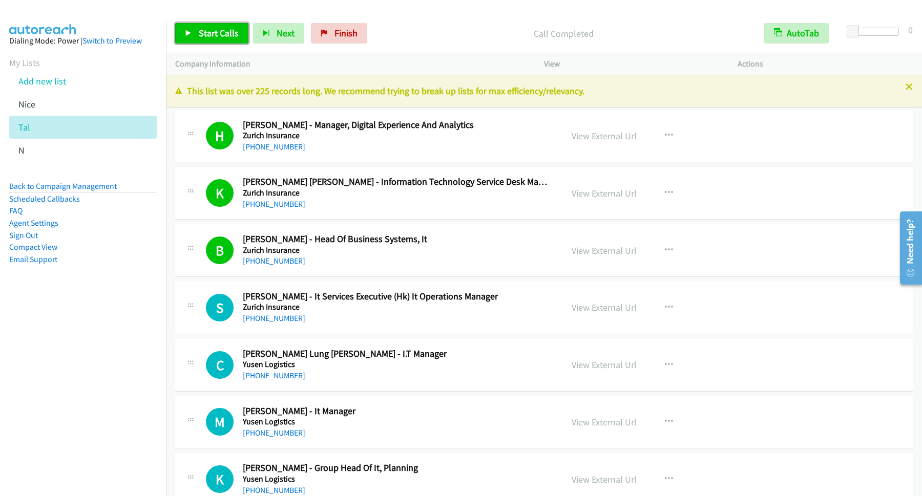
click at [221, 39] on span "Start Calls" at bounding box center [219, 33] width 40 height 12
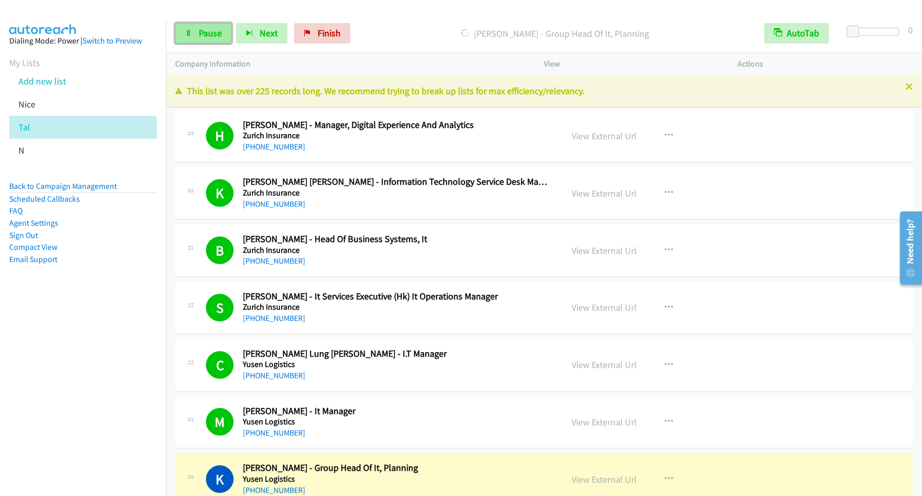
click at [210, 34] on span "Pause" at bounding box center [210, 33] width 23 height 12
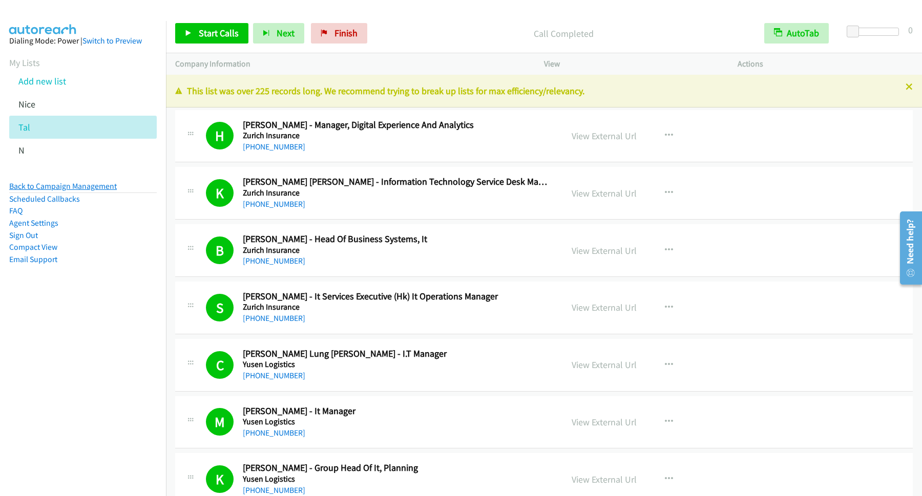
click at [94, 184] on link "Back to Campaign Management" at bounding box center [63, 186] width 108 height 10
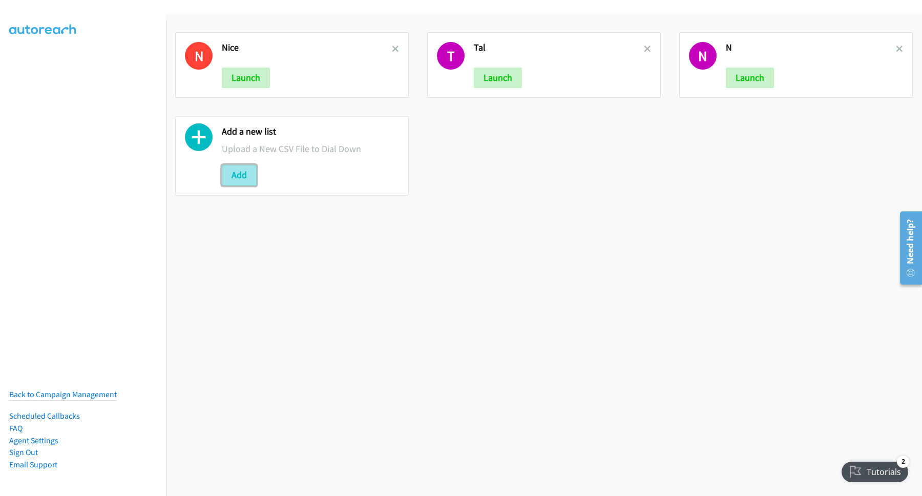
click at [240, 181] on button "Add" at bounding box center [239, 175] width 35 height 20
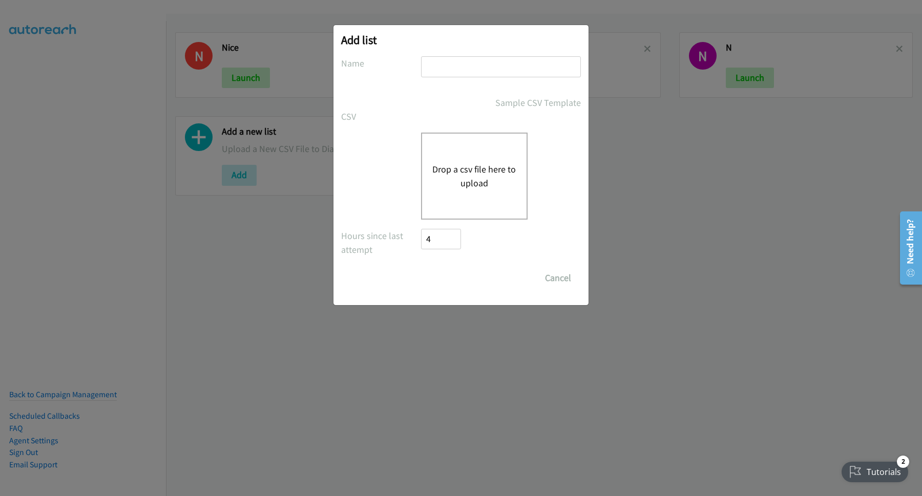
click at [465, 64] on input "text" at bounding box center [501, 66] width 160 height 21
type input "TL"
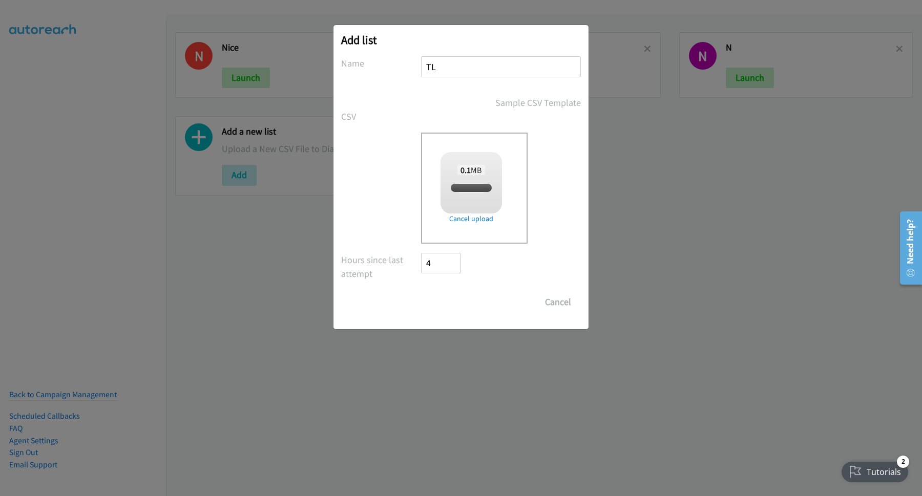
checkbox input "true"
click at [445, 299] on input "Save List" at bounding box center [448, 302] width 54 height 20
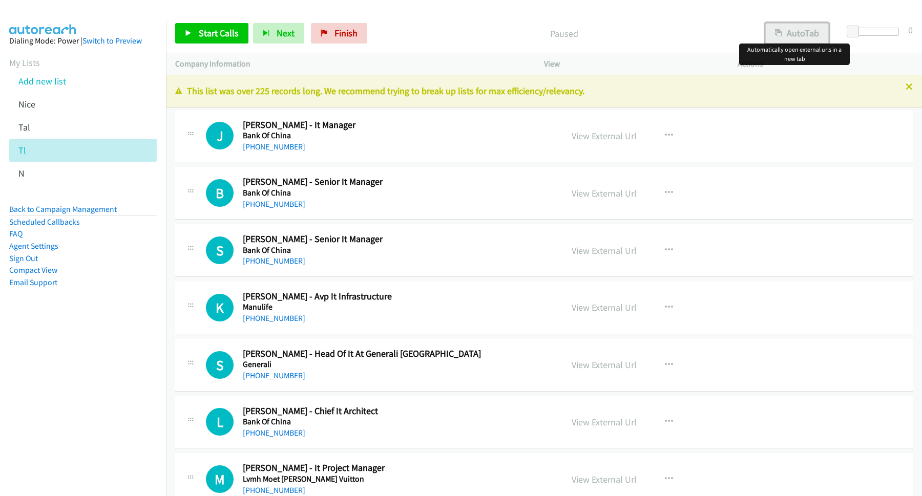
click at [779, 29] on button "AutoTab" at bounding box center [796, 33] width 63 height 20
click at [223, 32] on span "Start Calls" at bounding box center [219, 33] width 40 height 12
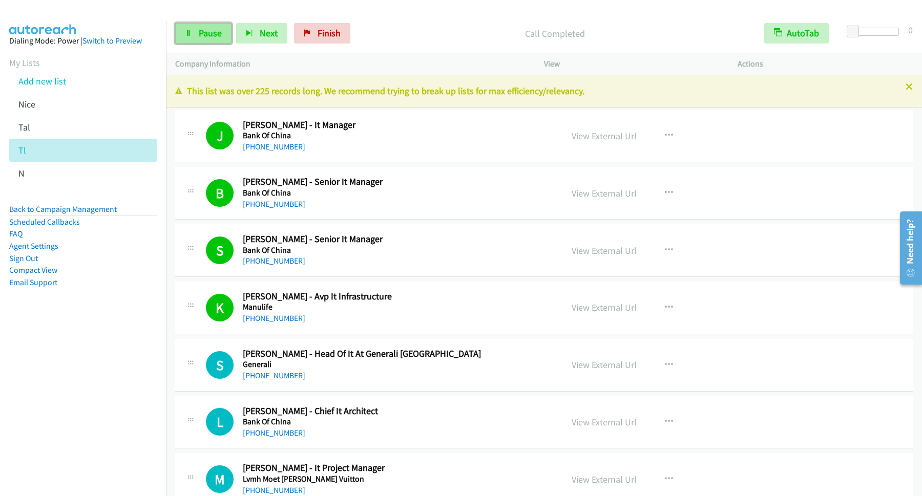
click at [219, 33] on span "Pause" at bounding box center [210, 33] width 23 height 12
click at [223, 33] on span "Start Calls" at bounding box center [219, 33] width 40 height 12
click at [205, 33] on span "Pause" at bounding box center [210, 33] width 23 height 12
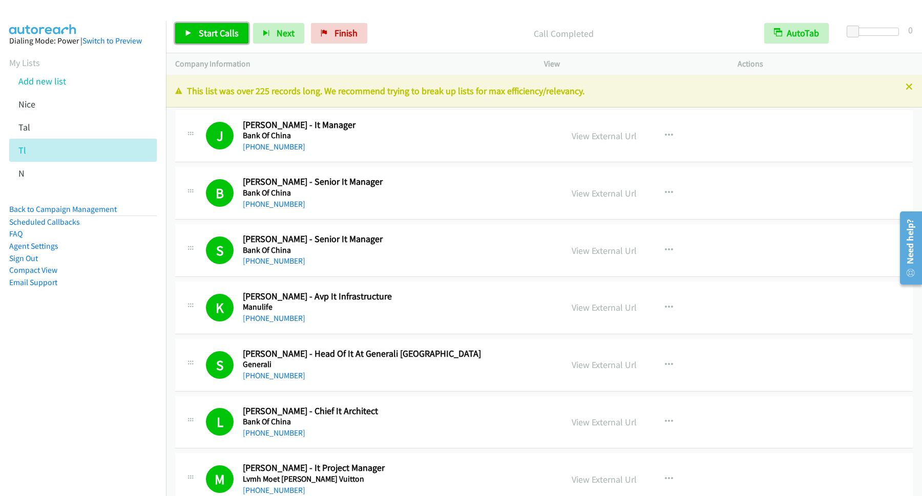
click at [224, 36] on span "Start Calls" at bounding box center [219, 33] width 40 height 12
click at [222, 35] on span "Pause" at bounding box center [210, 33] width 23 height 12
click at [219, 33] on span "Start Calls" at bounding box center [219, 33] width 40 height 12
click at [217, 41] on link "Pause" at bounding box center [203, 33] width 56 height 20
drag, startPoint x: 229, startPoint y: 36, endPoint x: 192, endPoint y: 398, distance: 364.5
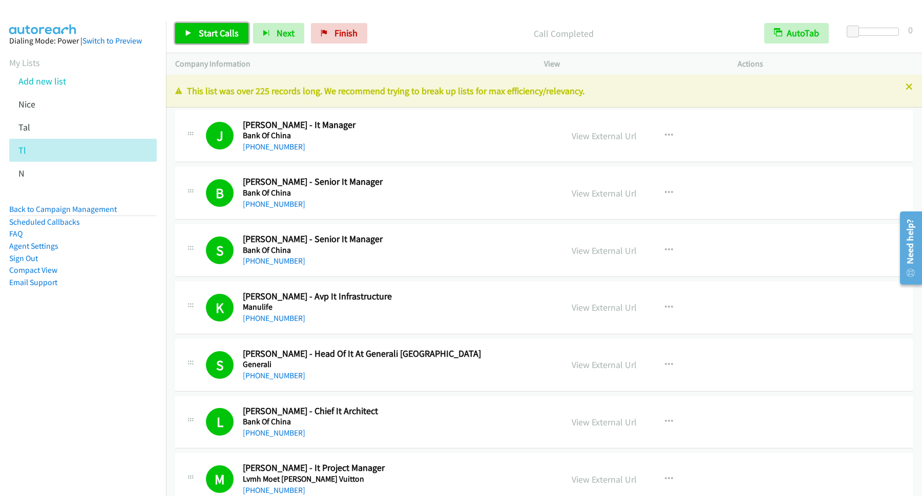
click at [228, 36] on span "Start Calls" at bounding box center [219, 33] width 40 height 12
click at [217, 35] on span "Pause" at bounding box center [210, 33] width 23 height 12
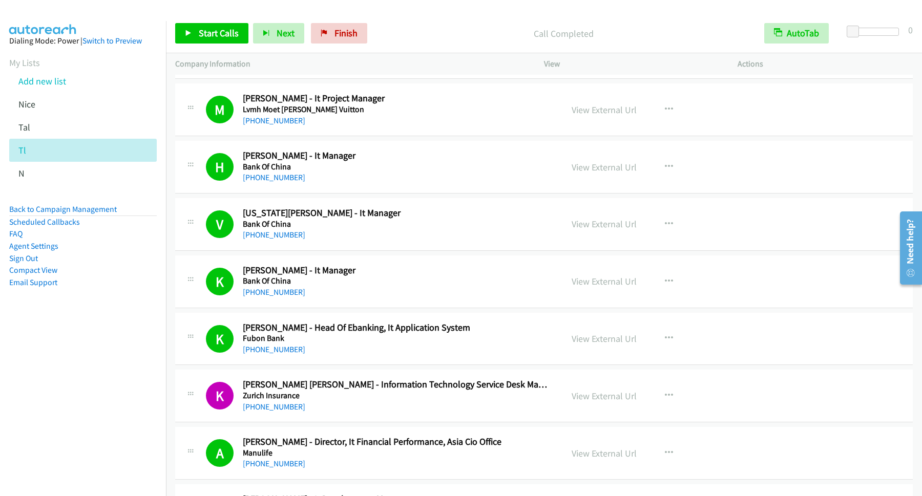
scroll to position [415, 0]
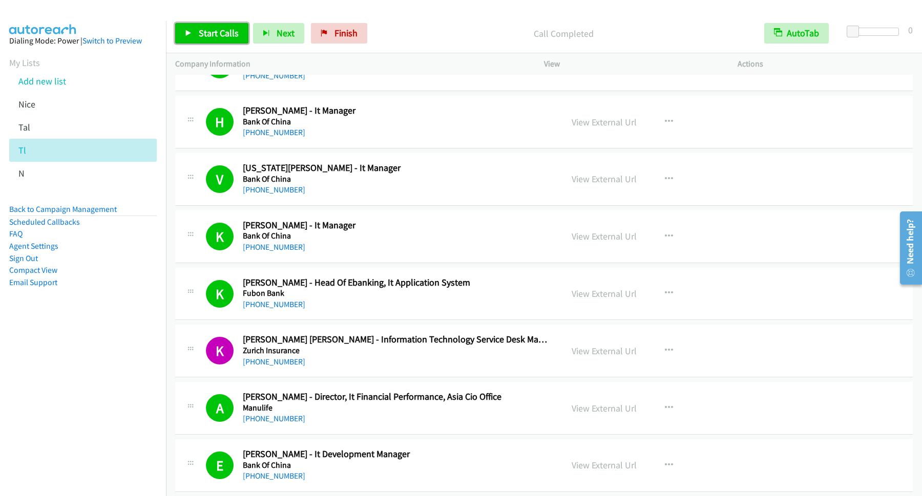
click at [230, 33] on span "Start Calls" at bounding box center [219, 33] width 40 height 12
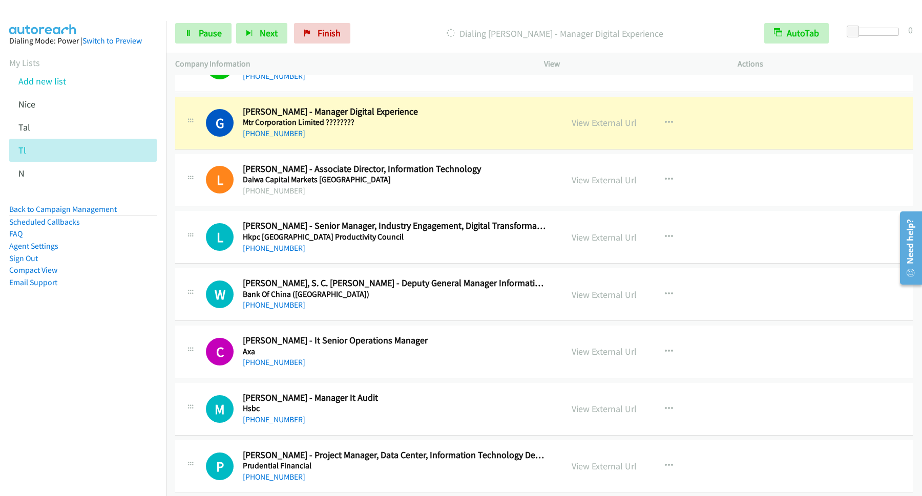
scroll to position [2074, 0]
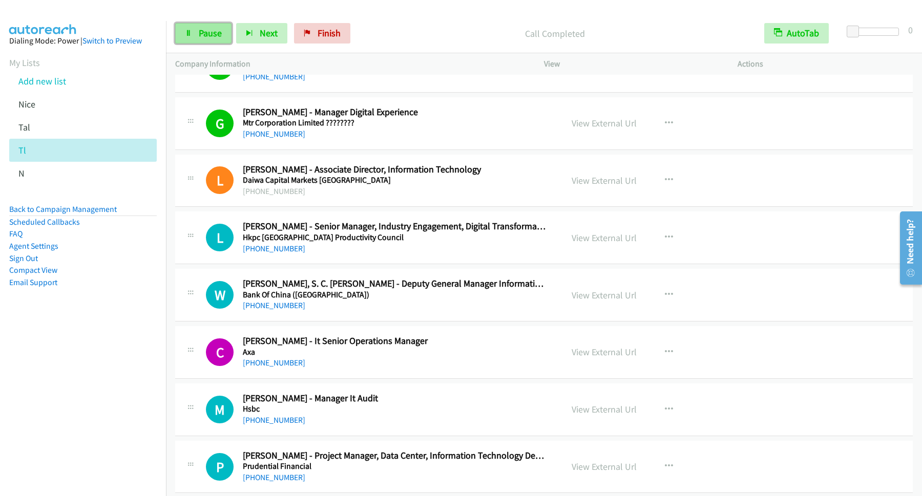
click at [210, 27] on link "Pause" at bounding box center [203, 33] width 56 height 20
click at [246, 41] on link "Start Calls" at bounding box center [211, 33] width 73 height 20
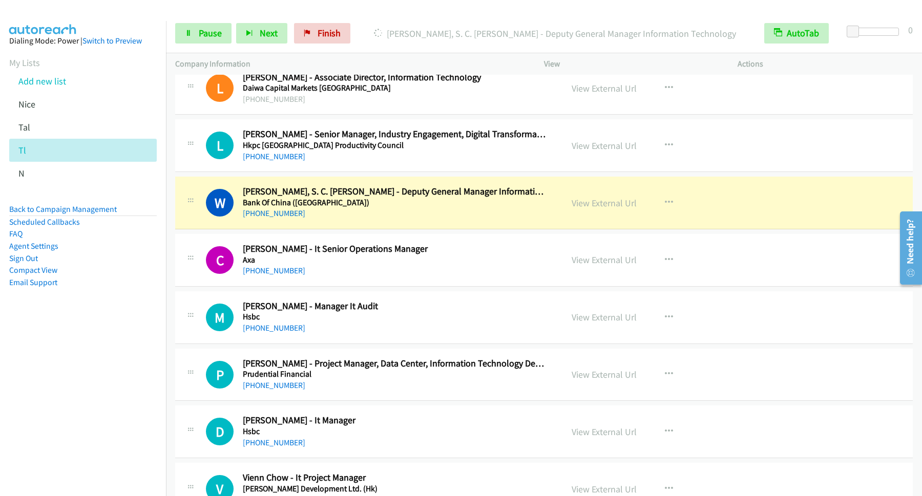
scroll to position [2212, 0]
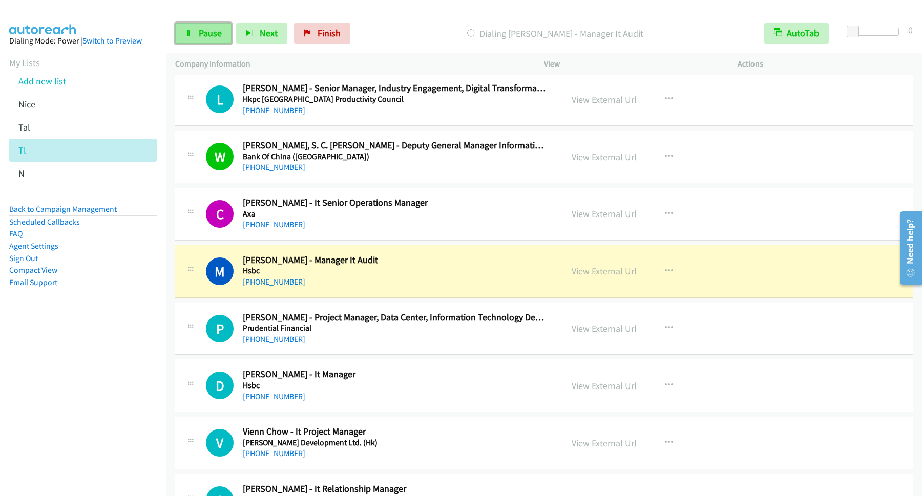
click at [222, 30] on span "Pause" at bounding box center [210, 33] width 23 height 12
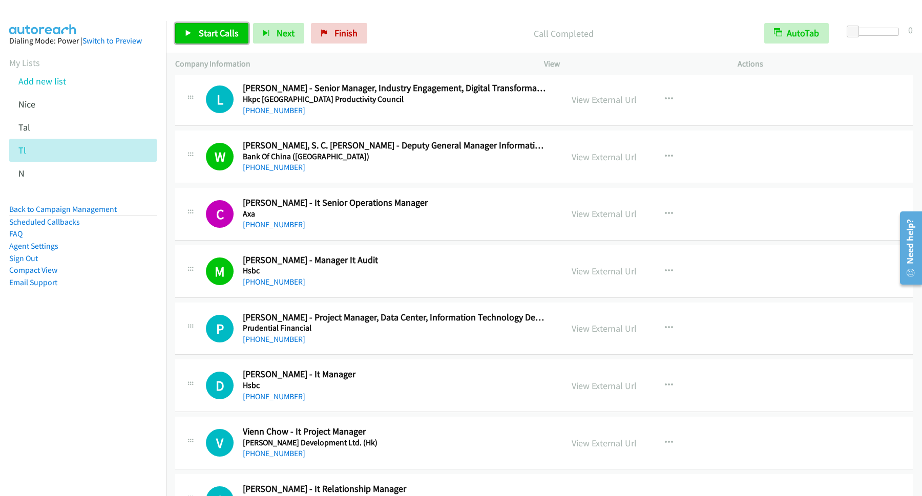
click at [235, 30] on span "Start Calls" at bounding box center [219, 33] width 40 height 12
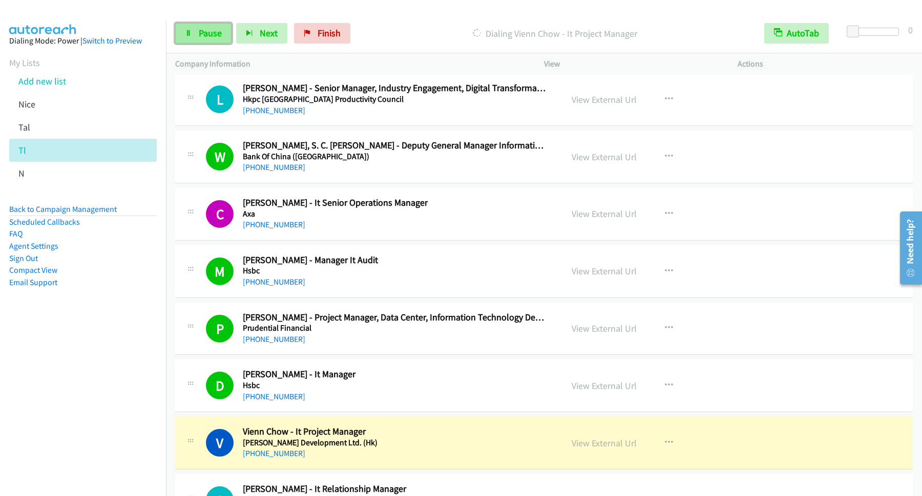
click at [205, 38] on span "Pause" at bounding box center [210, 33] width 23 height 12
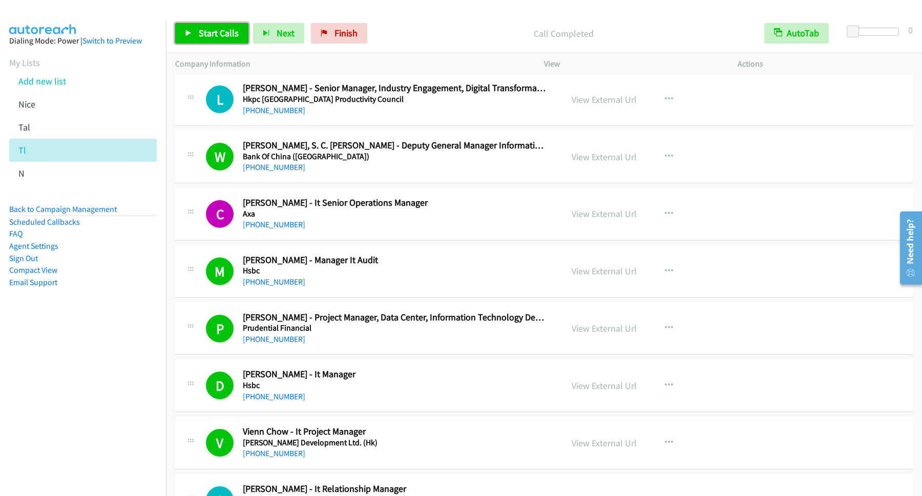
click at [246, 36] on link "Start Calls" at bounding box center [211, 33] width 73 height 20
click at [210, 32] on span "Pause" at bounding box center [210, 33] width 23 height 12
click at [204, 34] on span "Start Calls" at bounding box center [219, 33] width 40 height 12
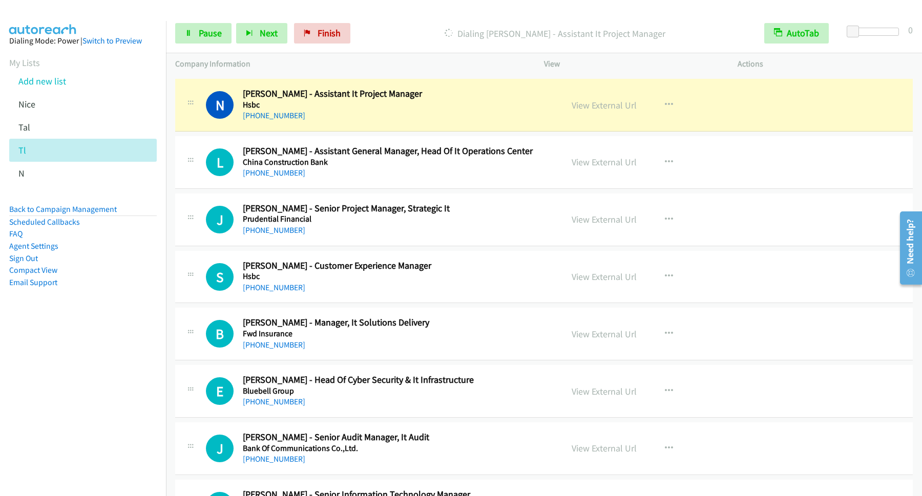
scroll to position [3042, 0]
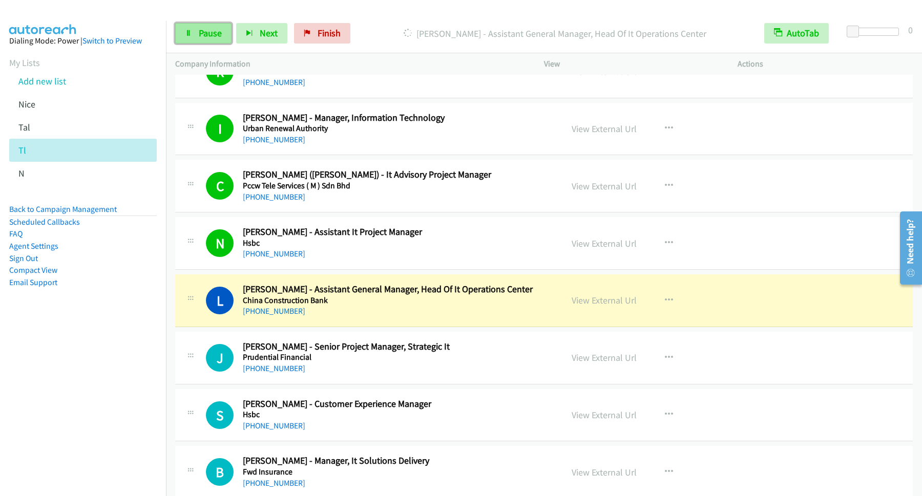
click at [222, 40] on link "Pause" at bounding box center [203, 33] width 56 height 20
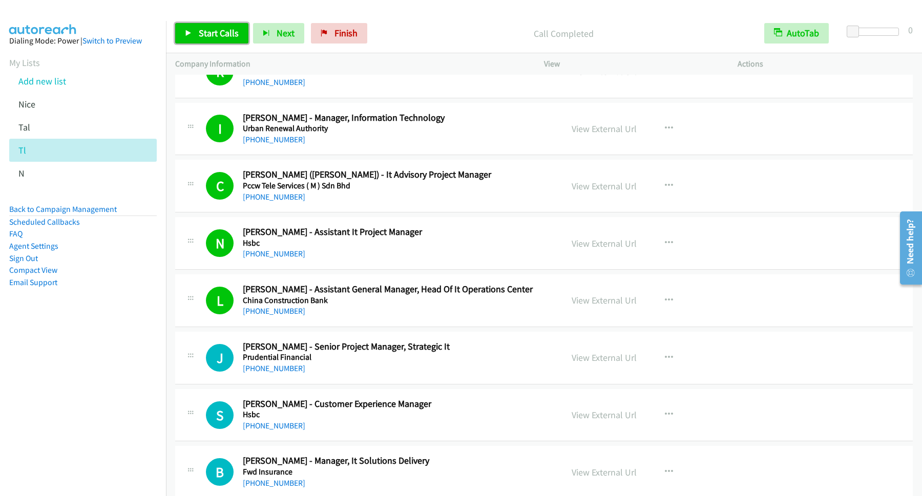
click at [228, 28] on link "Start Calls" at bounding box center [211, 33] width 73 height 20
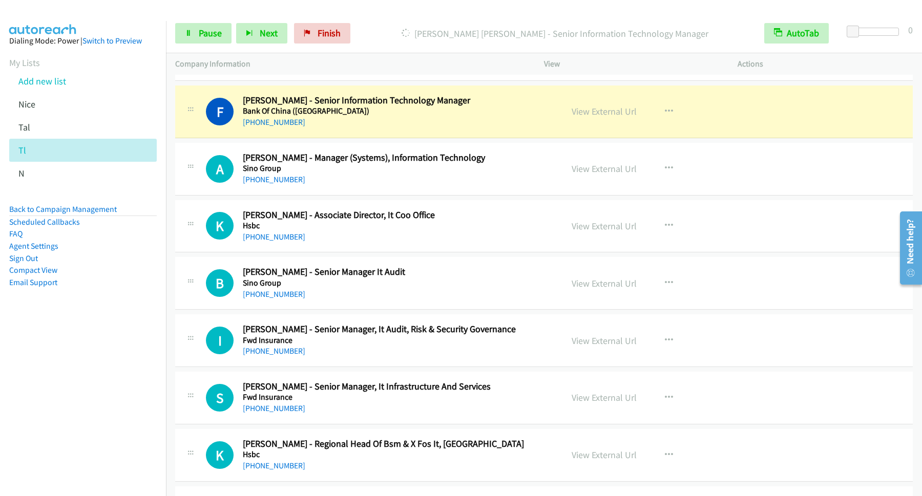
scroll to position [3595, 0]
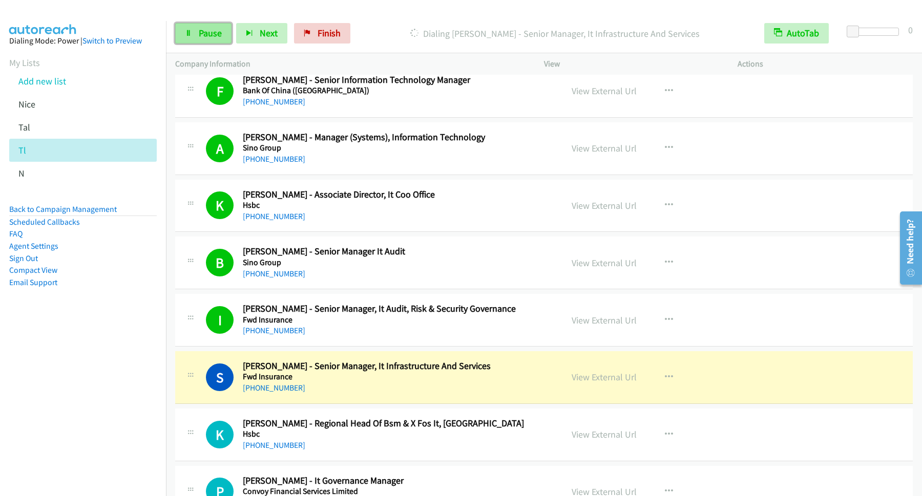
click at [222, 35] on span "Pause" at bounding box center [210, 33] width 23 height 12
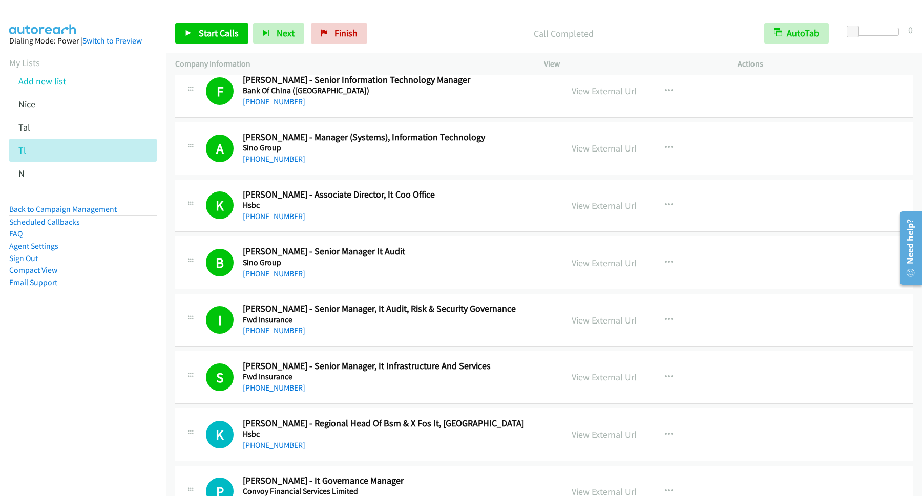
click at [201, 21] on div "Start Calls Pause Next Finish Call Completed AutoTab AutoTab 0" at bounding box center [544, 33] width 756 height 39
click at [197, 20] on div "Start Calls Pause Next Finish Call Completed AutoTab AutoTab 0" at bounding box center [544, 33] width 756 height 39
click at [206, 35] on span "Start Calls" at bounding box center [219, 33] width 40 height 12
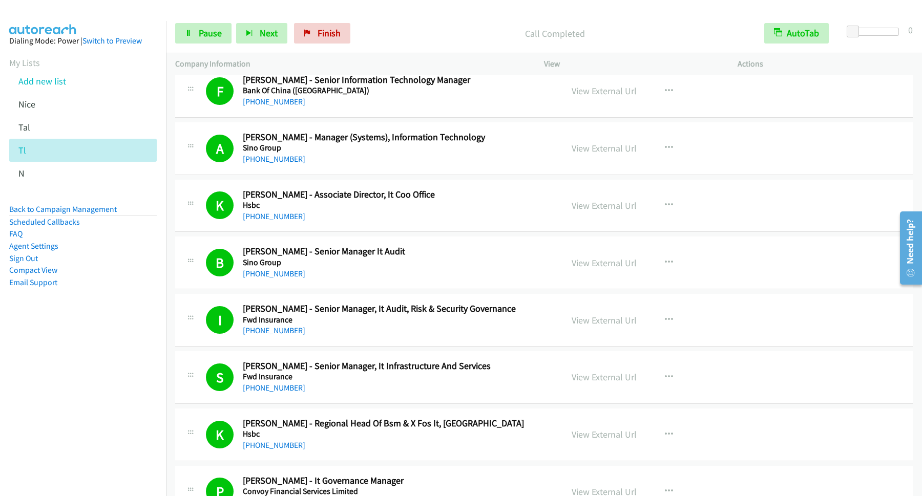
click at [216, 48] on div "Start Calls Pause Next Finish Call Completed AutoTab AutoTab 0" at bounding box center [544, 33] width 756 height 39
click at [220, 41] on link "Pause" at bounding box center [203, 33] width 56 height 20
click at [230, 43] on link "Start Calls" at bounding box center [211, 33] width 73 height 20
click at [208, 35] on span "Pause" at bounding box center [210, 33] width 23 height 12
click at [220, 30] on span "Start Calls" at bounding box center [219, 33] width 40 height 12
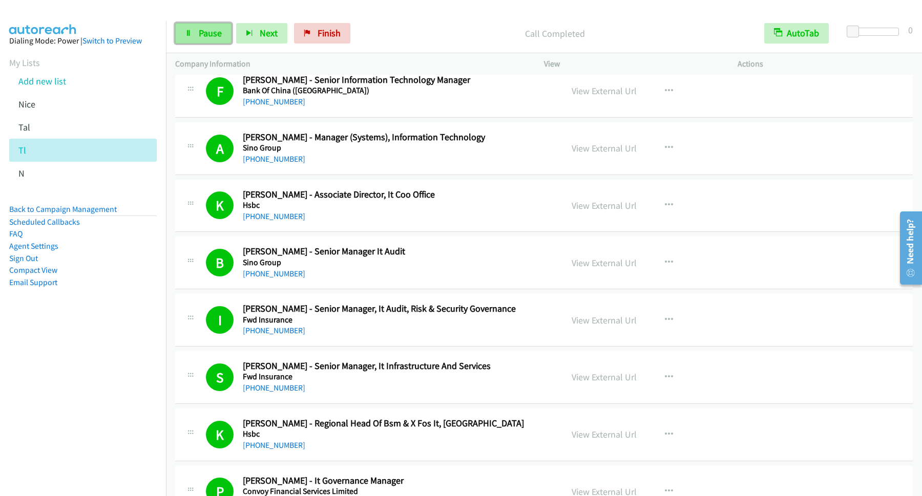
click at [207, 33] on span "Pause" at bounding box center [210, 33] width 23 height 12
click at [232, 31] on span "Start Calls" at bounding box center [219, 33] width 40 height 12
drag, startPoint x: 223, startPoint y: 11, endPoint x: 207, endPoint y: 38, distance: 31.9
click at [222, 13] on div at bounding box center [456, 19] width 912 height 39
click at [222, 39] on span "Pause" at bounding box center [210, 33] width 23 height 12
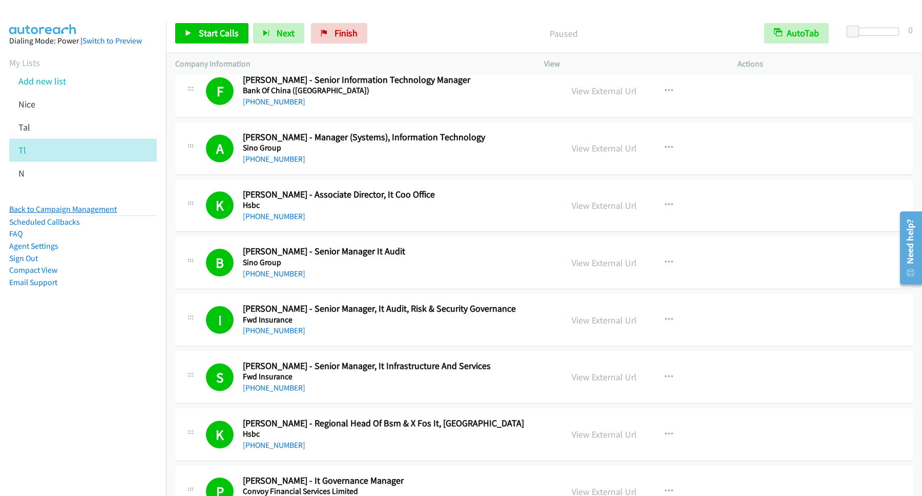
click at [104, 210] on link "Back to Campaign Management" at bounding box center [63, 209] width 108 height 10
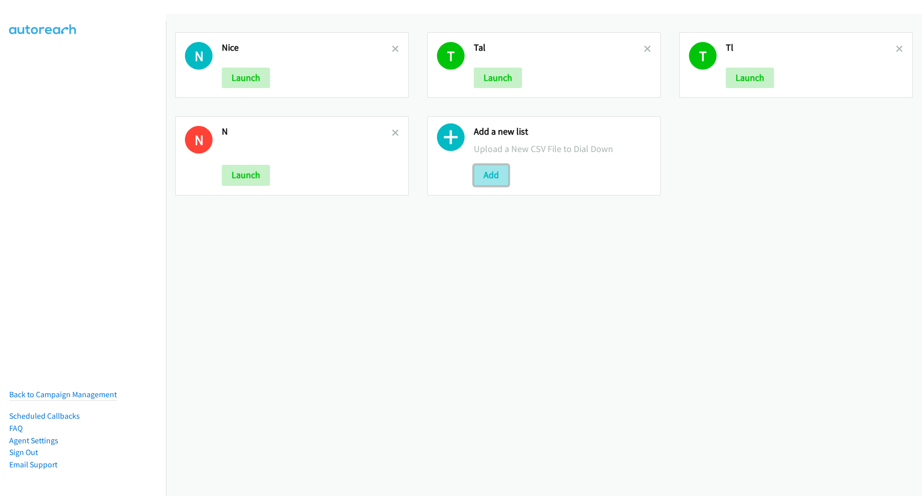
click at [492, 176] on button "Add" at bounding box center [491, 175] width 35 height 20
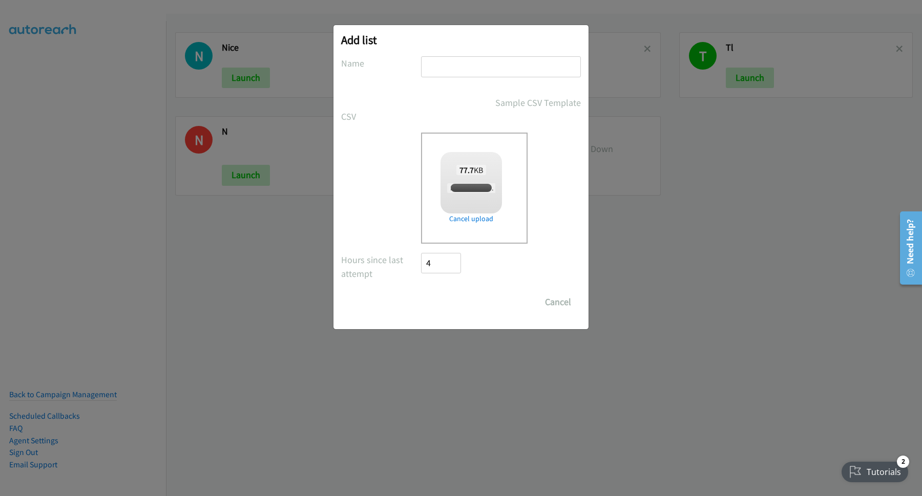
click at [471, 66] on input "text" at bounding box center [501, 66] width 160 height 21
checkbox input "true"
type input "net"
click at [456, 293] on input "Save List" at bounding box center [448, 302] width 54 height 20
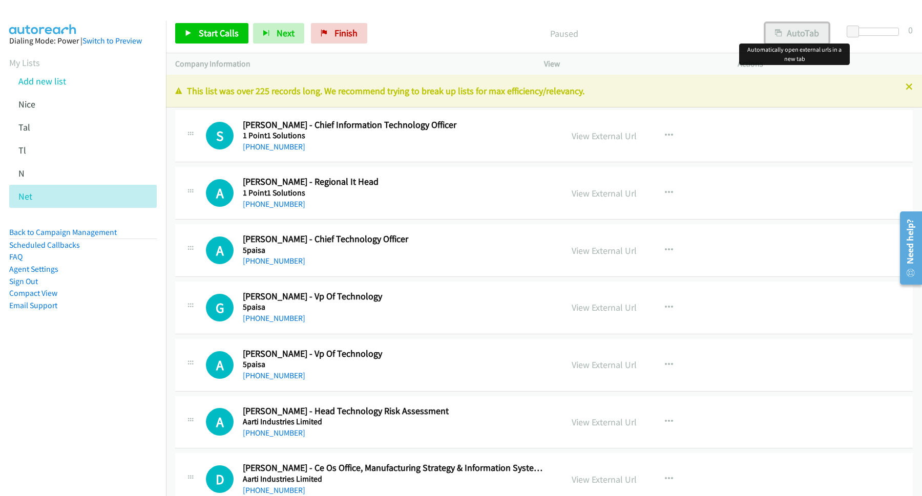
click at [794, 40] on button "AutoTab" at bounding box center [796, 33] width 63 height 20
click at [223, 28] on span "Start Calls" at bounding box center [219, 33] width 40 height 12
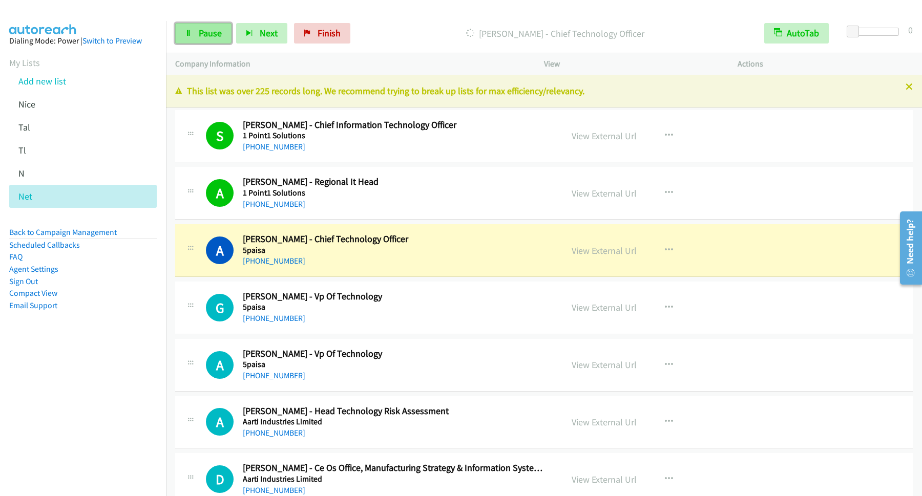
click at [204, 33] on span "Pause" at bounding box center [210, 33] width 23 height 12
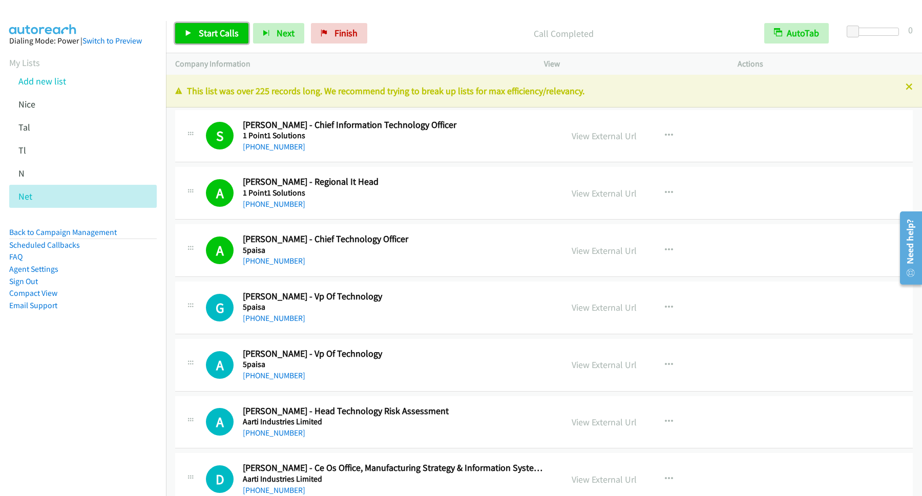
click at [220, 38] on span "Start Calls" at bounding box center [219, 33] width 40 height 12
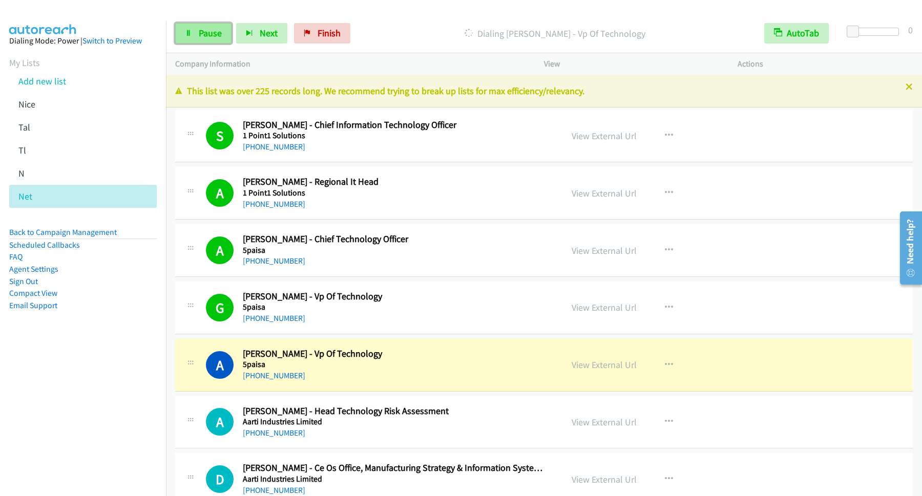
click at [209, 40] on link "Pause" at bounding box center [203, 33] width 56 height 20
